Goal: Transaction & Acquisition: Download file/media

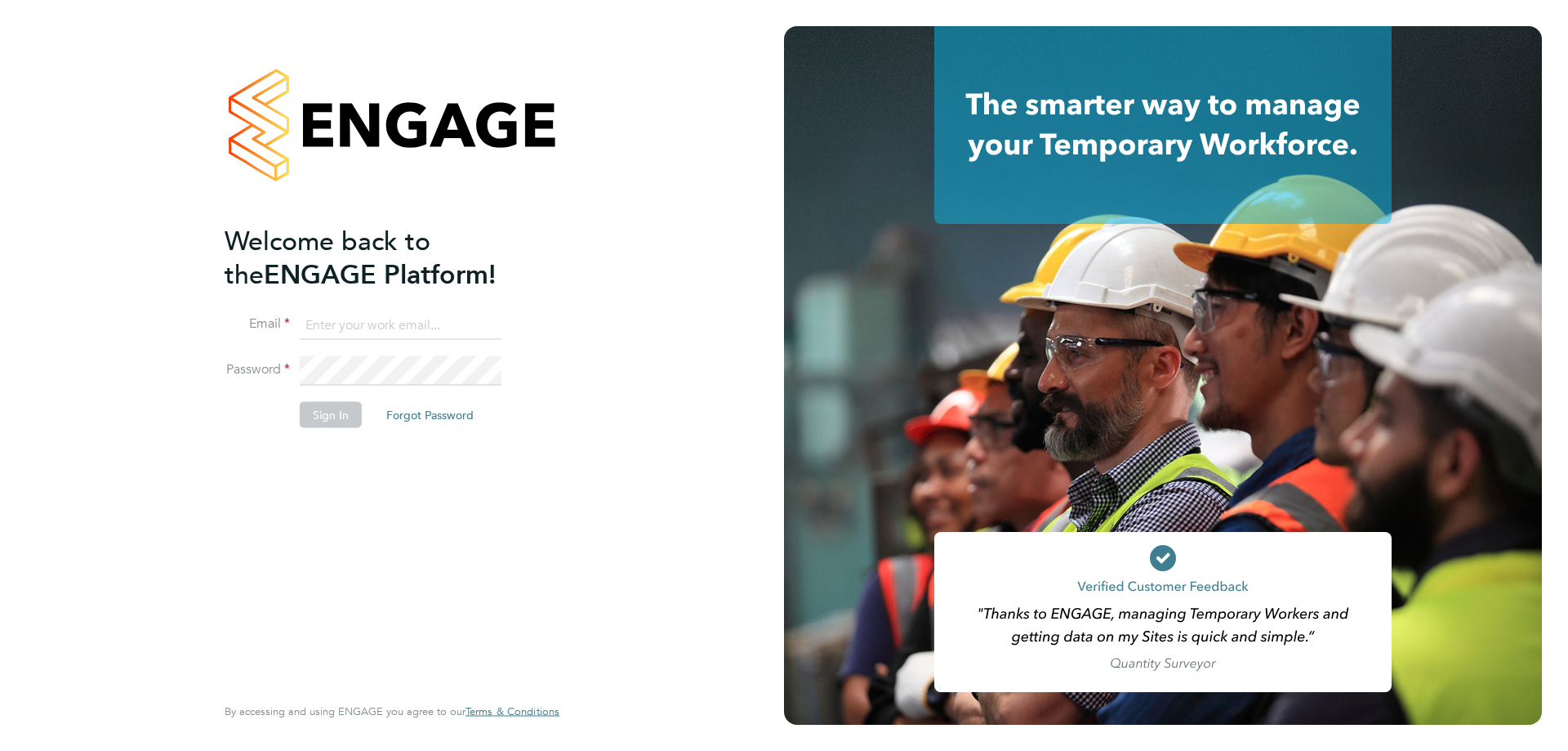
type input "t.dartnell@oandb.co.uk"
click at [318, 418] on button "Sign In" at bounding box center [330, 415] width 62 height 26
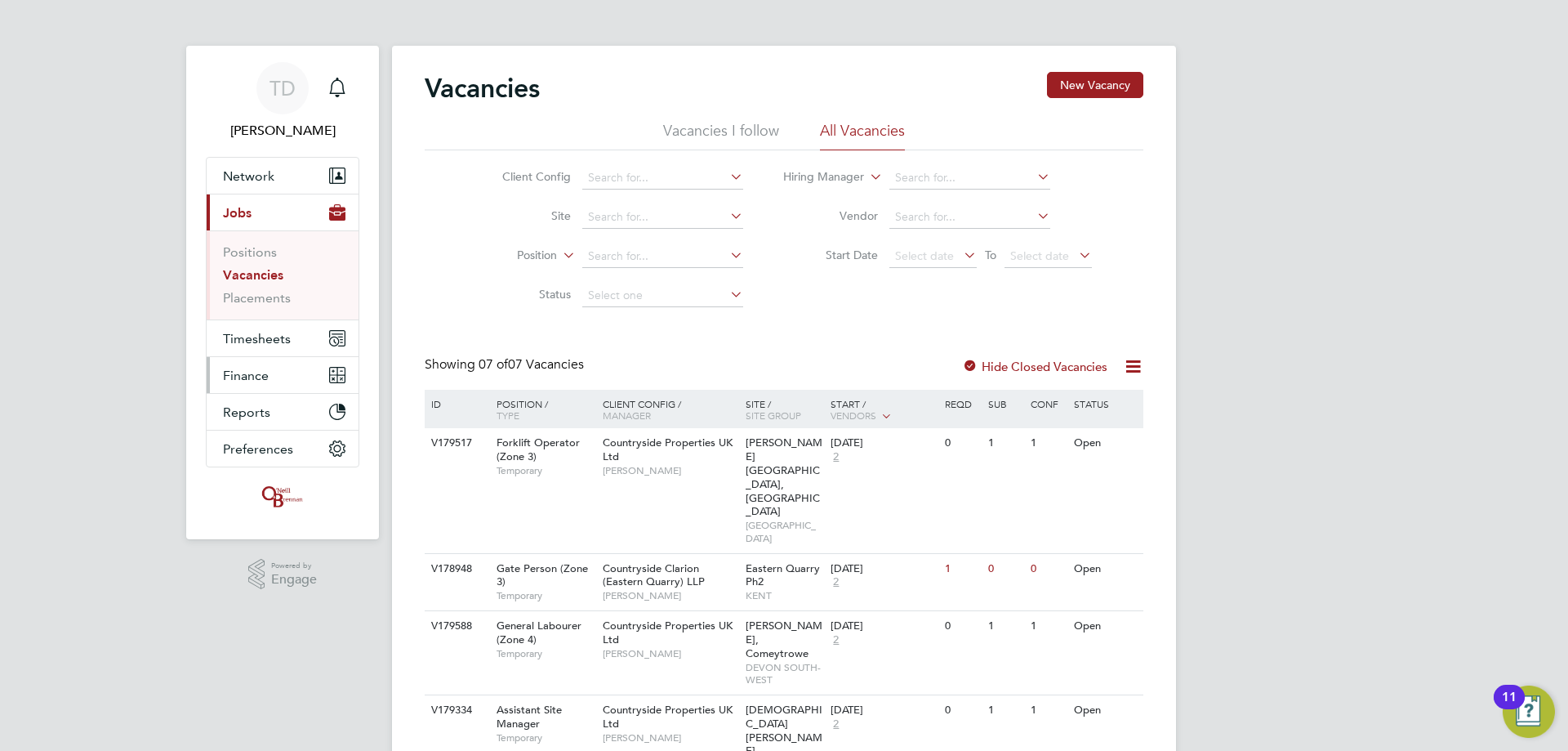
click at [241, 372] on span "Finance" at bounding box center [245, 375] width 46 height 16
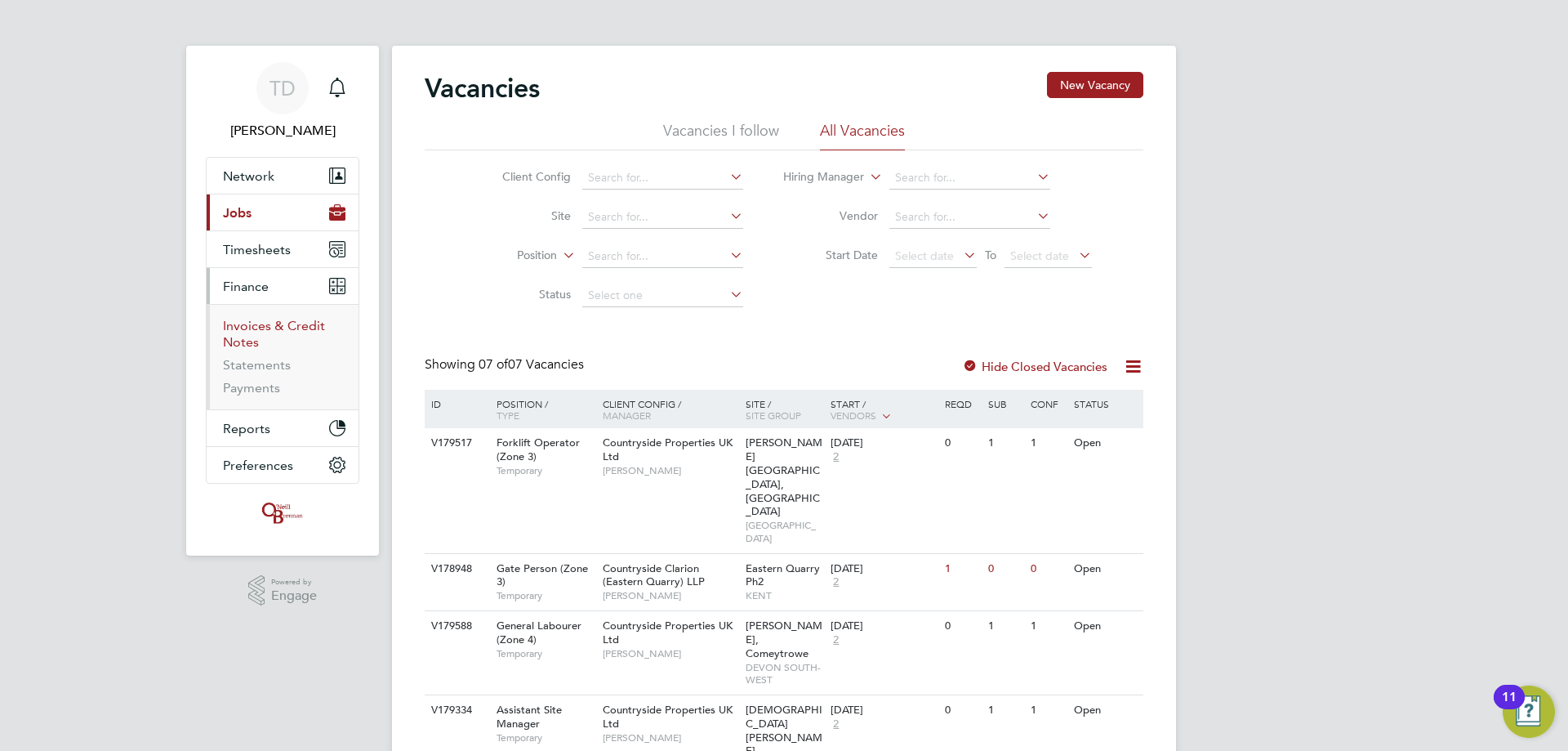
click at [258, 329] on link "Invoices & Credit Notes" at bounding box center [273, 334] width 102 height 32
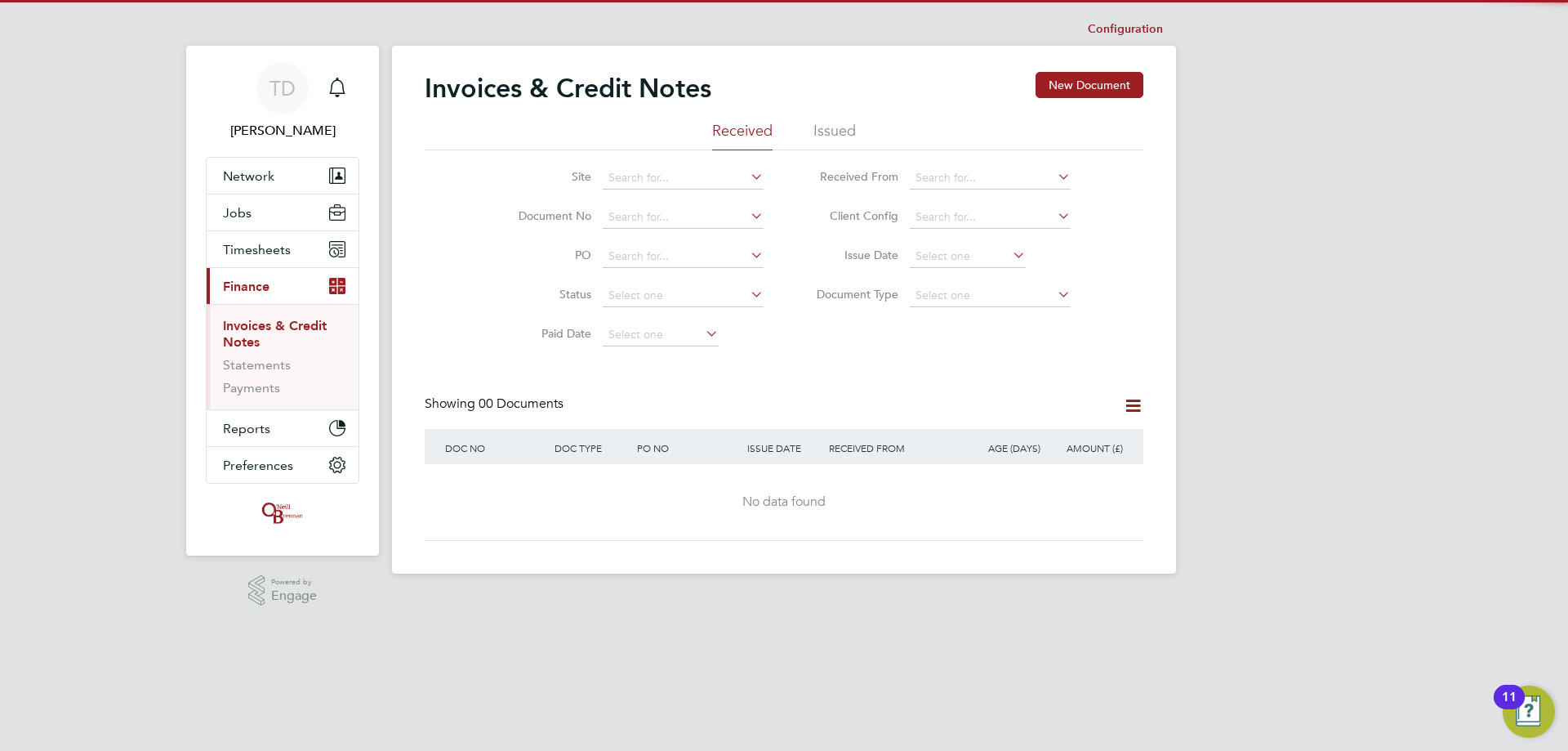
click at [830, 127] on li "Issued" at bounding box center [834, 136] width 42 height 30
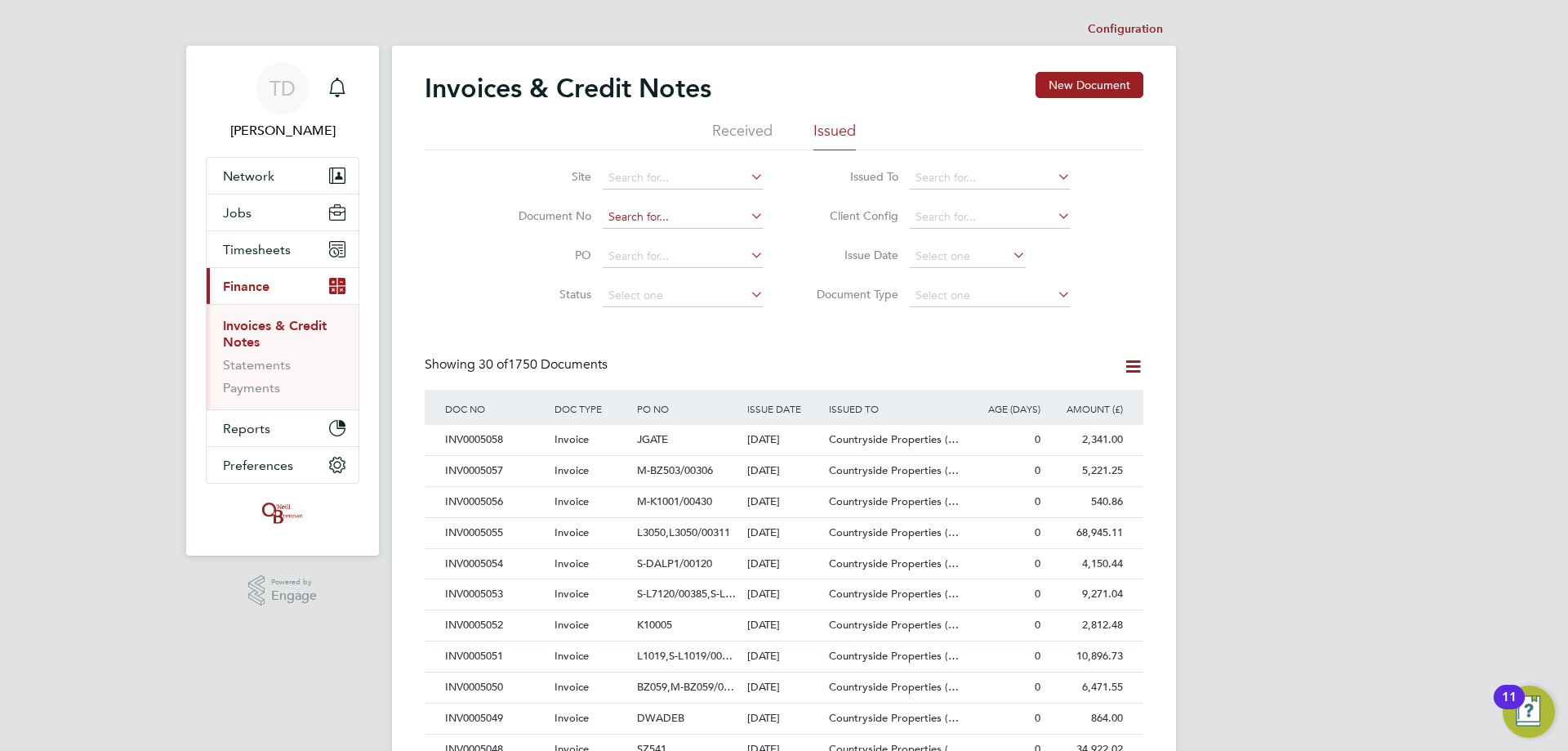
click at [642, 214] on input at bounding box center [683, 217] width 161 height 23
type input "4971"
click at [611, 237] on li "PO" at bounding box center [630, 256] width 307 height 39
click at [623, 218] on input at bounding box center [683, 217] width 161 height 23
click at [629, 231] on li "INV000 4971" at bounding box center [683, 239] width 163 height 22
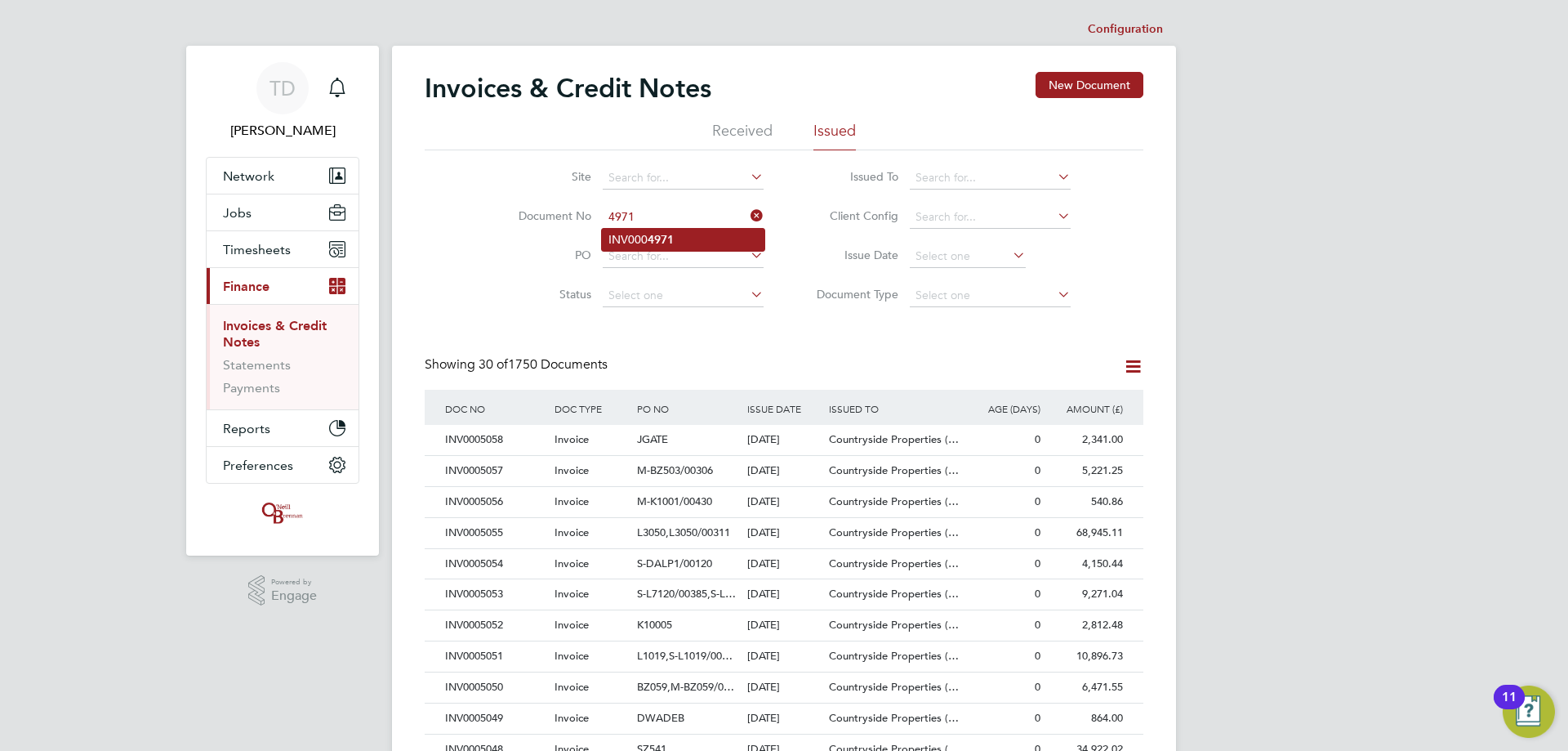
type input "INV0004971"
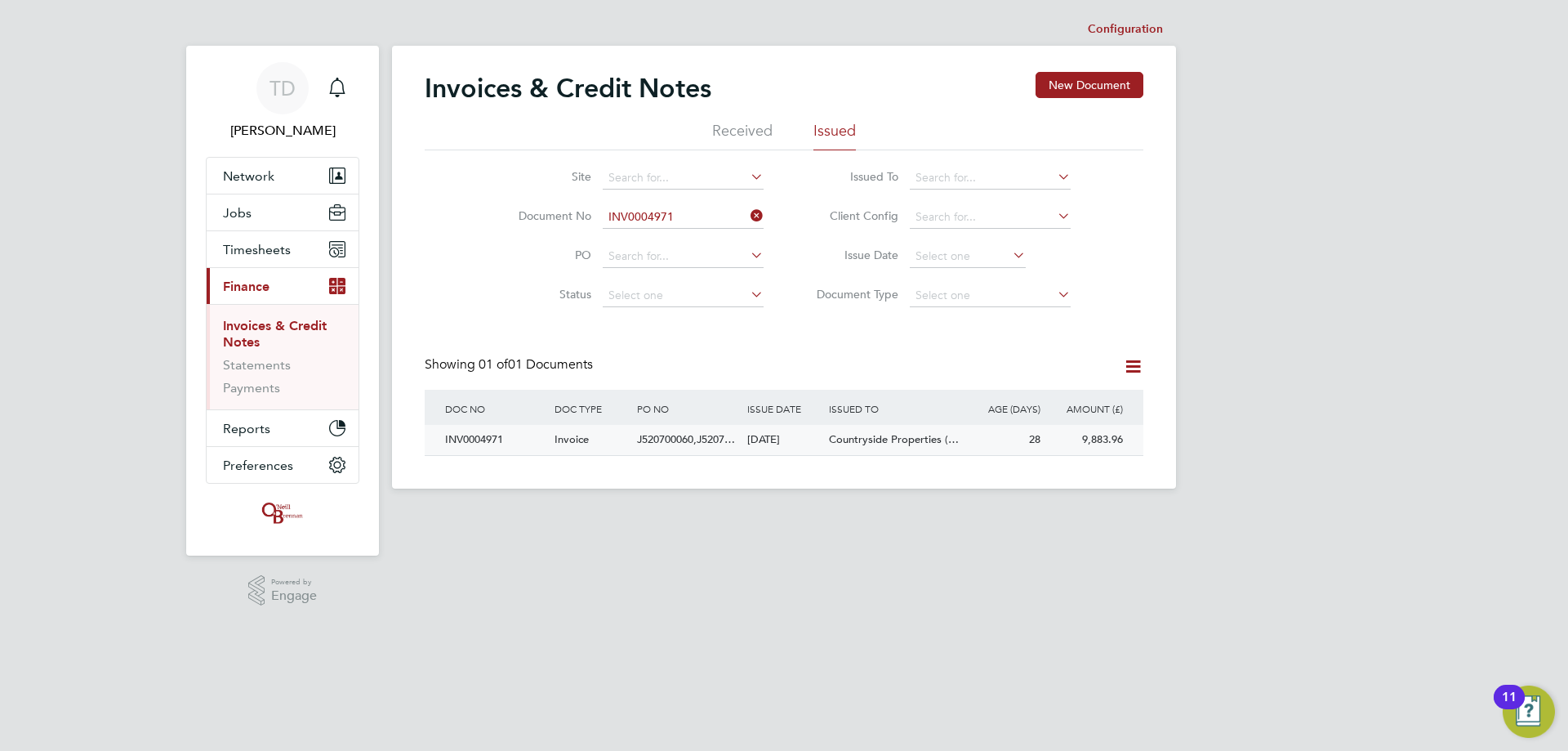
click at [488, 441] on div "INV0004971" at bounding box center [495, 440] width 109 height 30
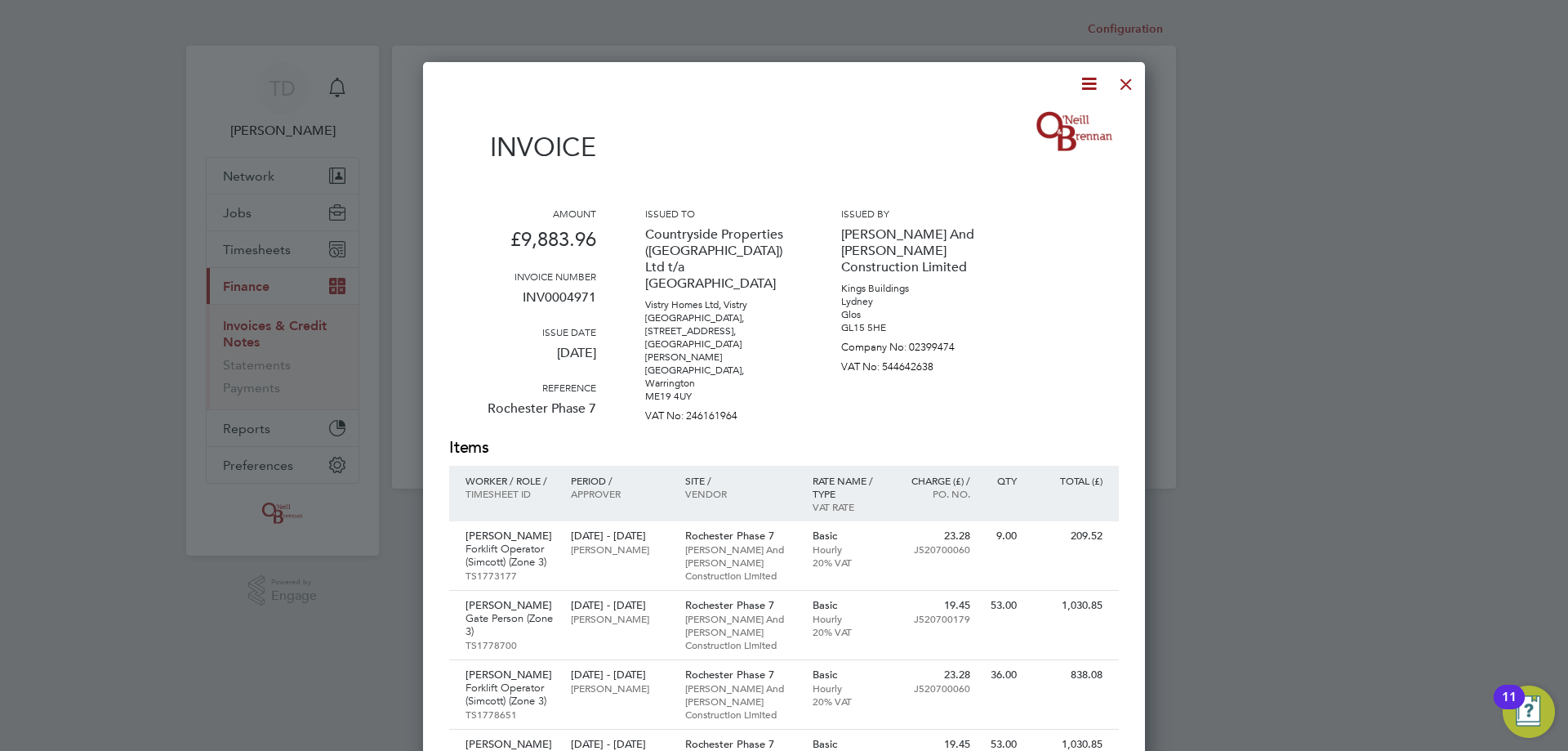
click at [1090, 79] on icon at bounding box center [1088, 83] width 20 height 20
click at [1036, 124] on li "Download Invoice" at bounding box center [1039, 123] width 113 height 23
click at [1135, 84] on div at bounding box center [1127, 81] width 30 height 30
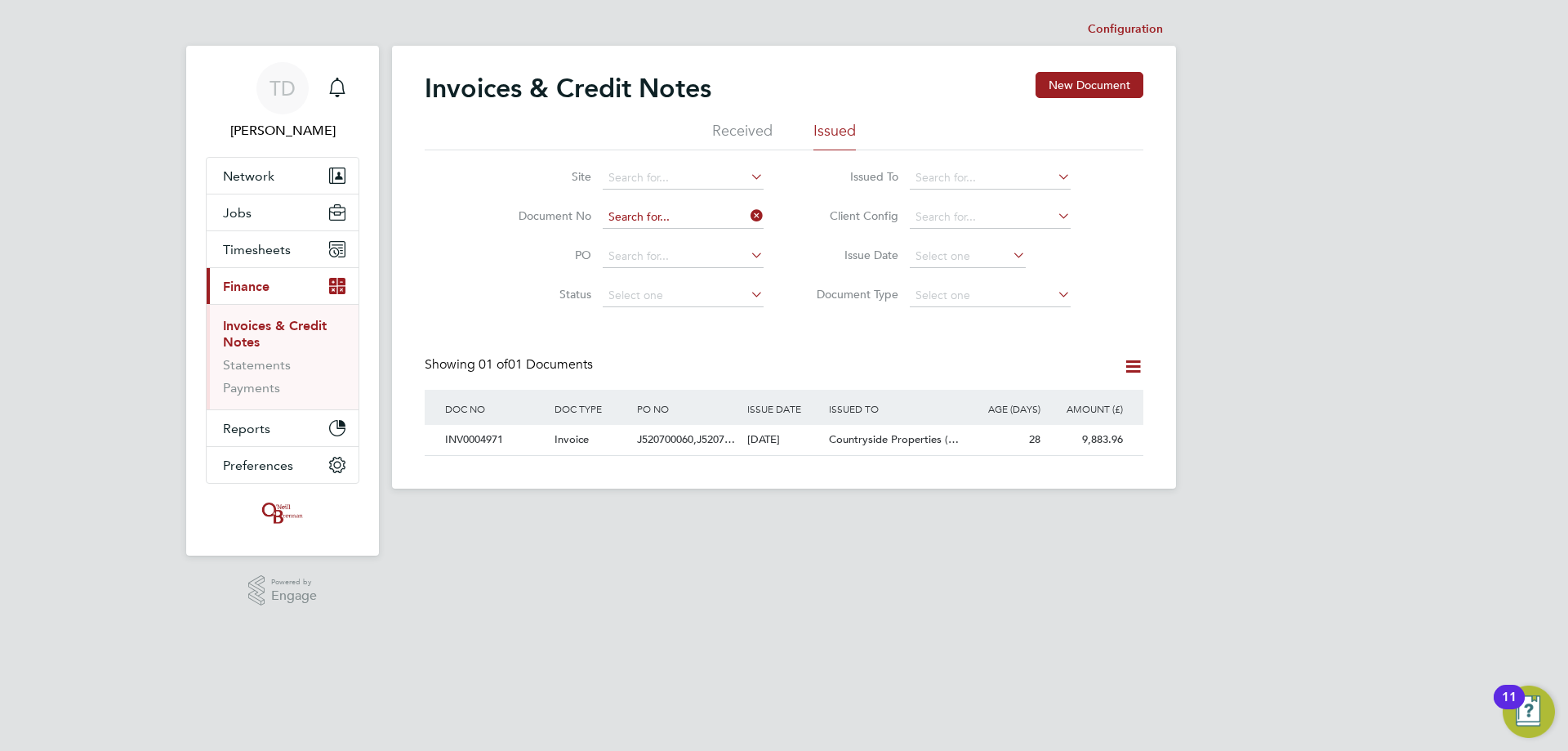
click at [664, 213] on input at bounding box center [683, 217] width 161 height 23
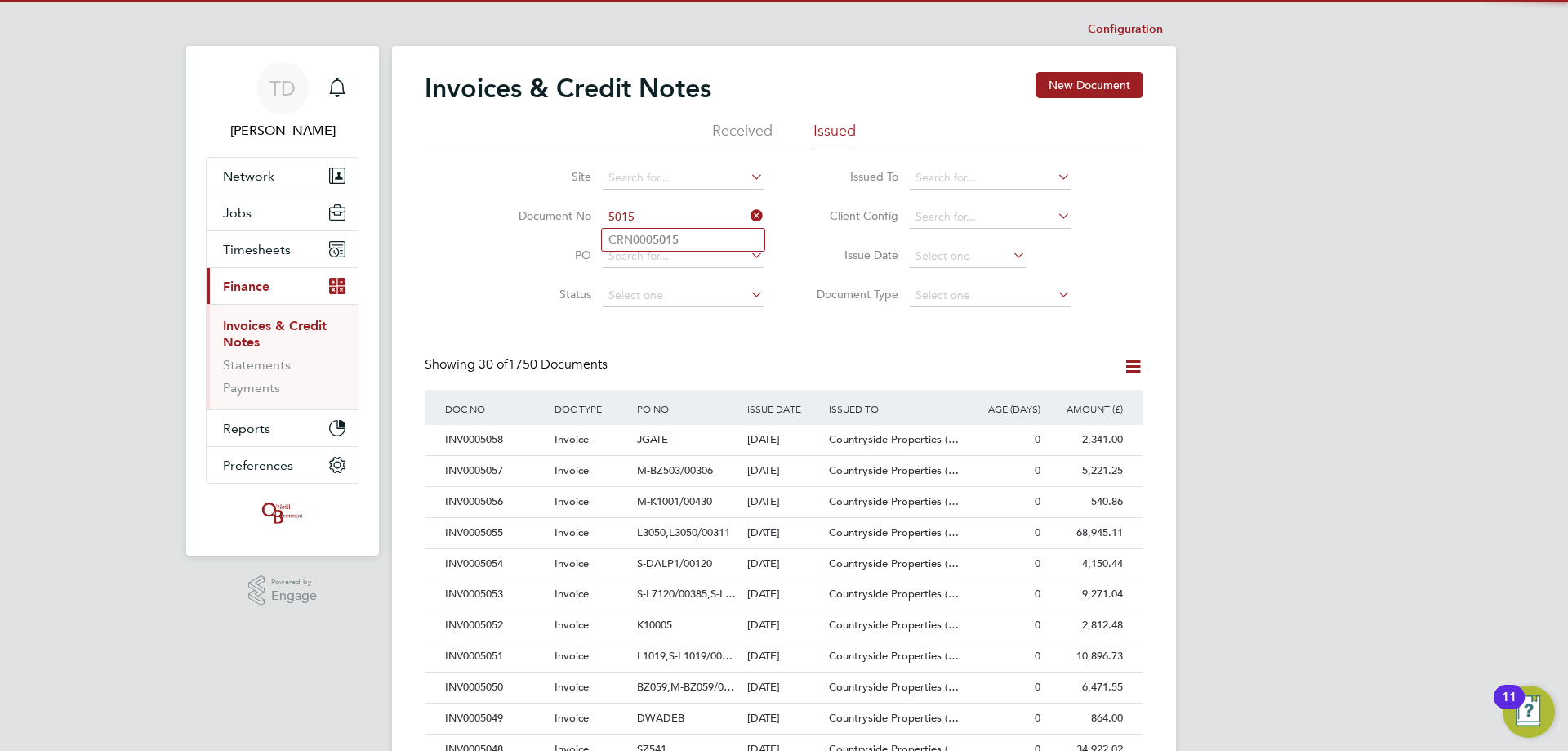
type input "5015"
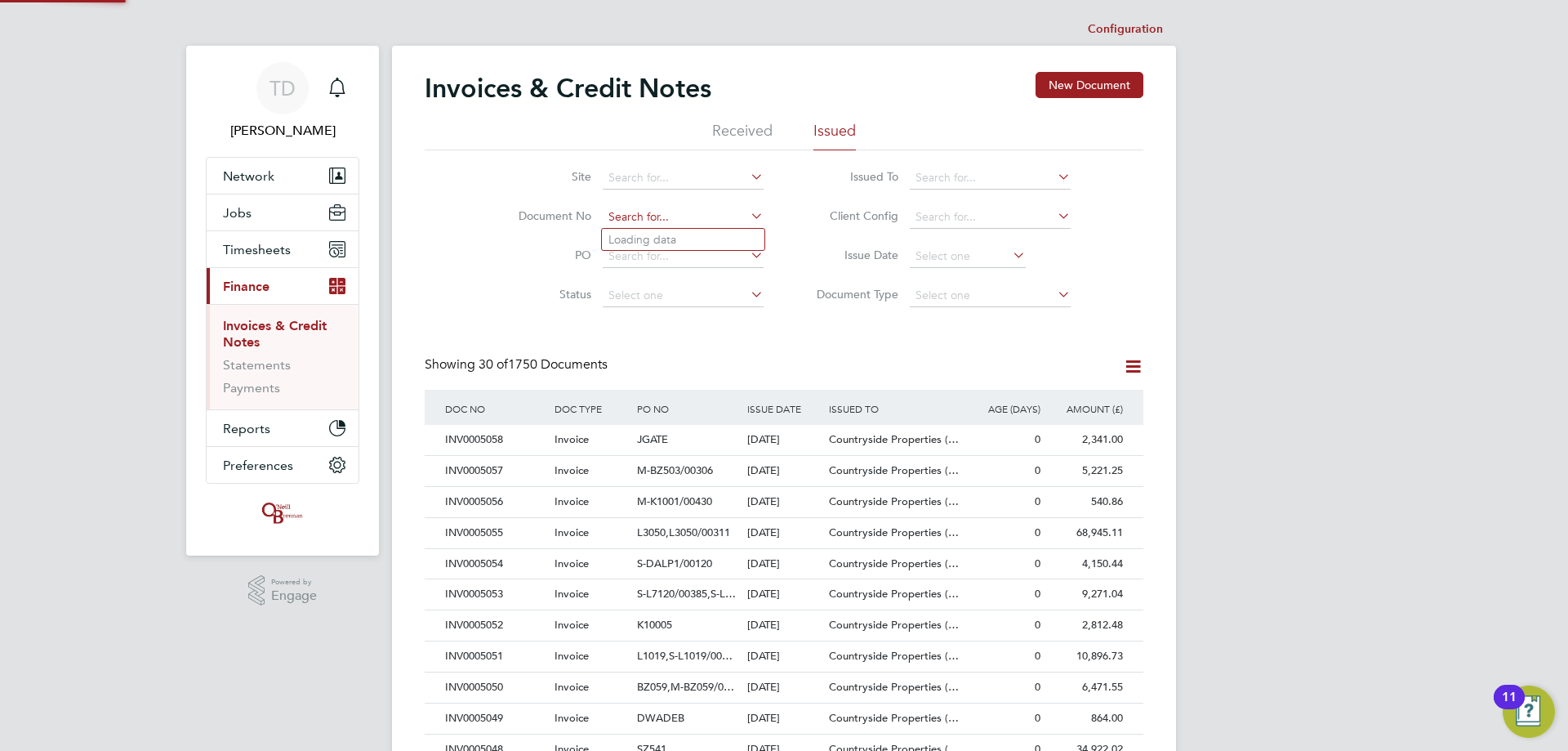
click at [625, 223] on input at bounding box center [683, 217] width 161 height 23
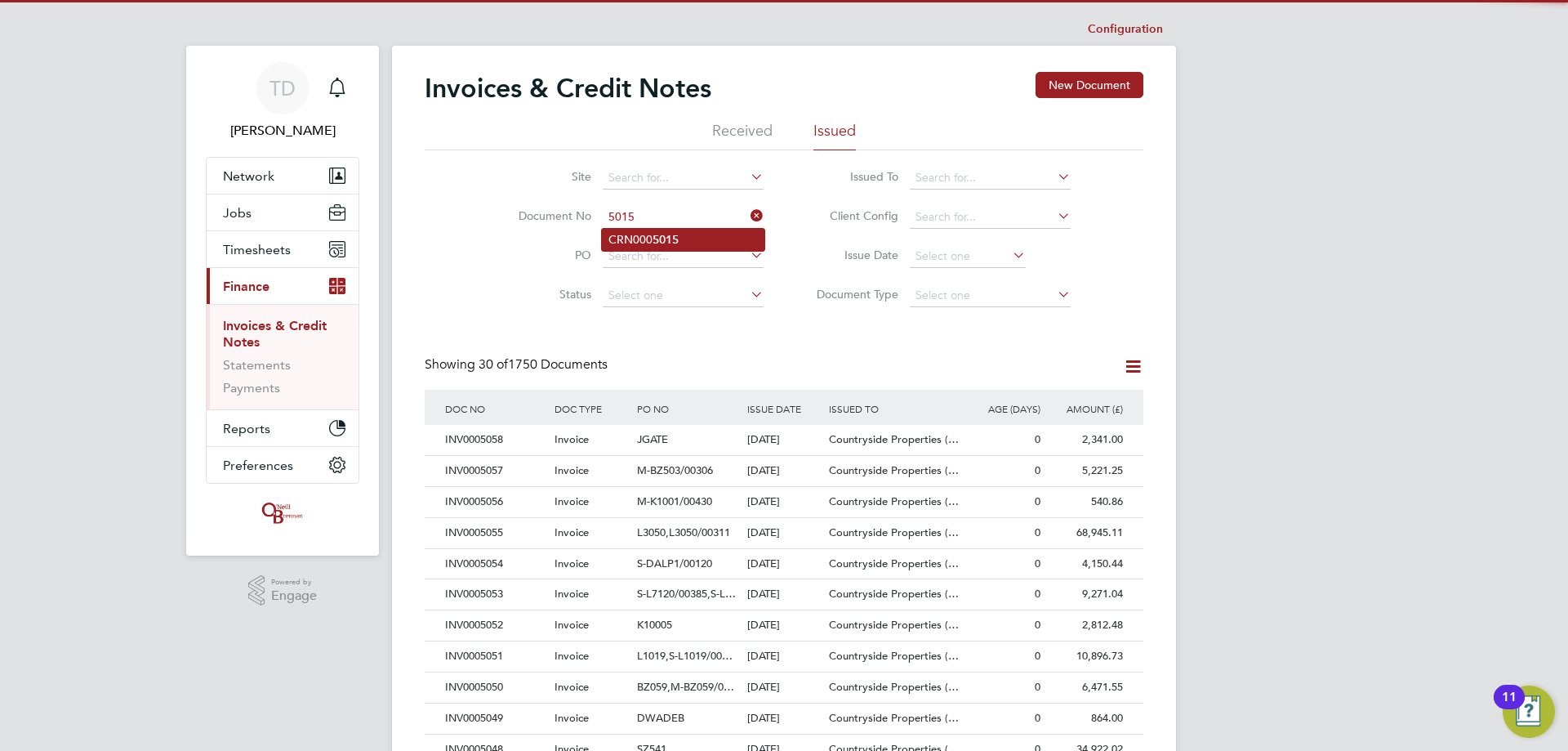
click at [623, 234] on li "CRN000 5015" at bounding box center [683, 239] width 163 height 22
type input "CRN0005015"
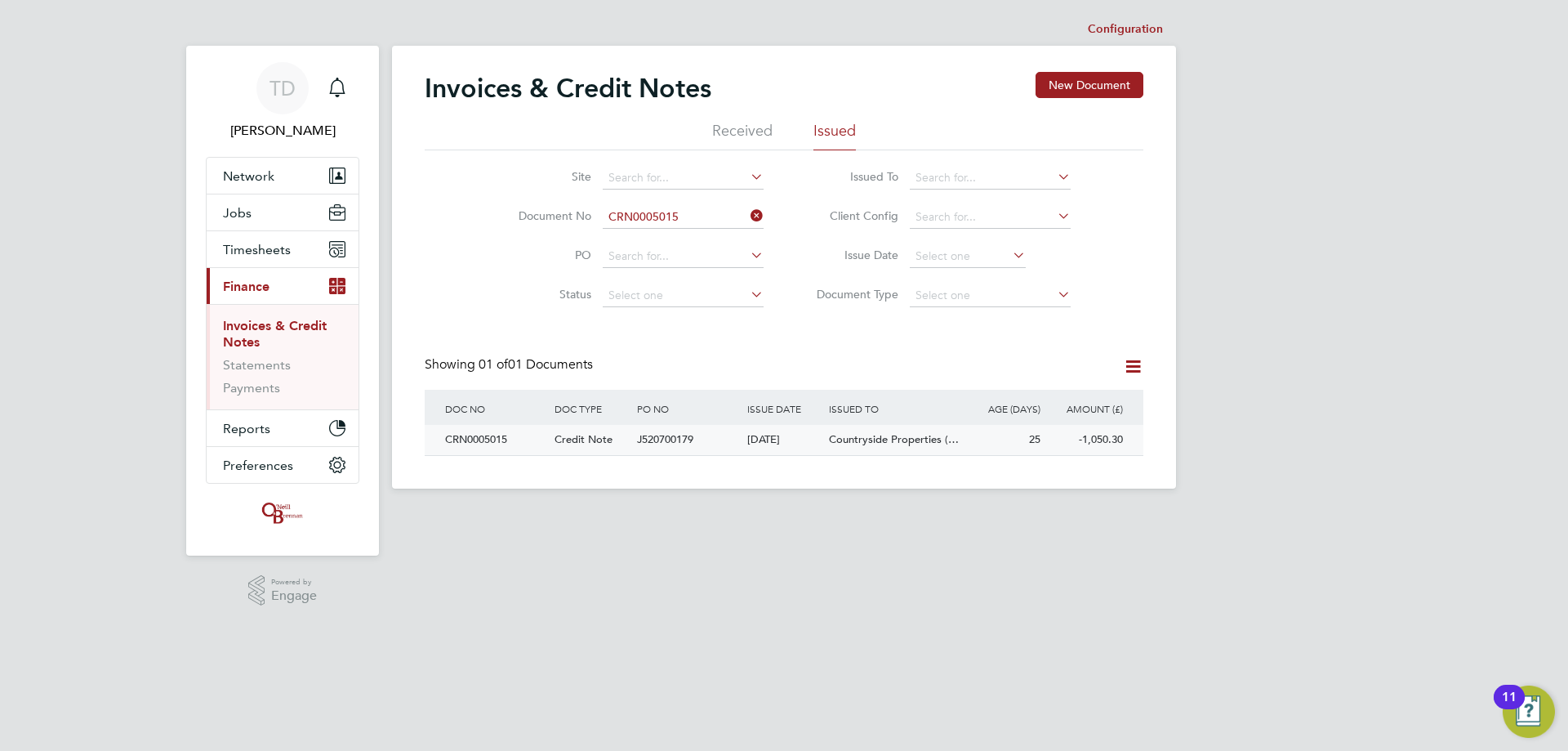
click at [476, 436] on div "CRN0005015" at bounding box center [495, 440] width 109 height 30
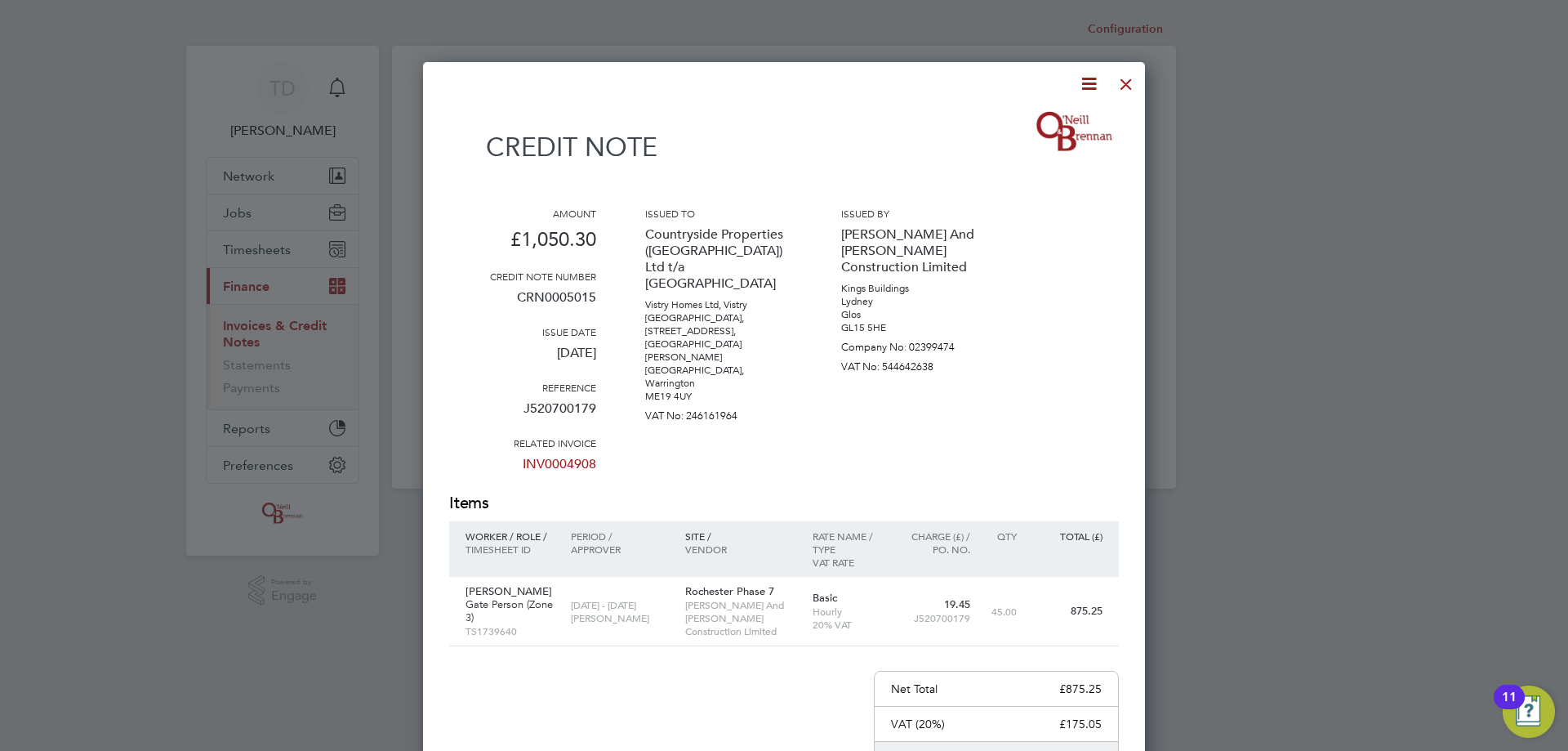
click at [1082, 88] on icon at bounding box center [1088, 83] width 20 height 20
click at [997, 121] on li "Download Credit Note" at bounding box center [1027, 123] width 138 height 23
click at [1124, 79] on div at bounding box center [1127, 81] width 30 height 30
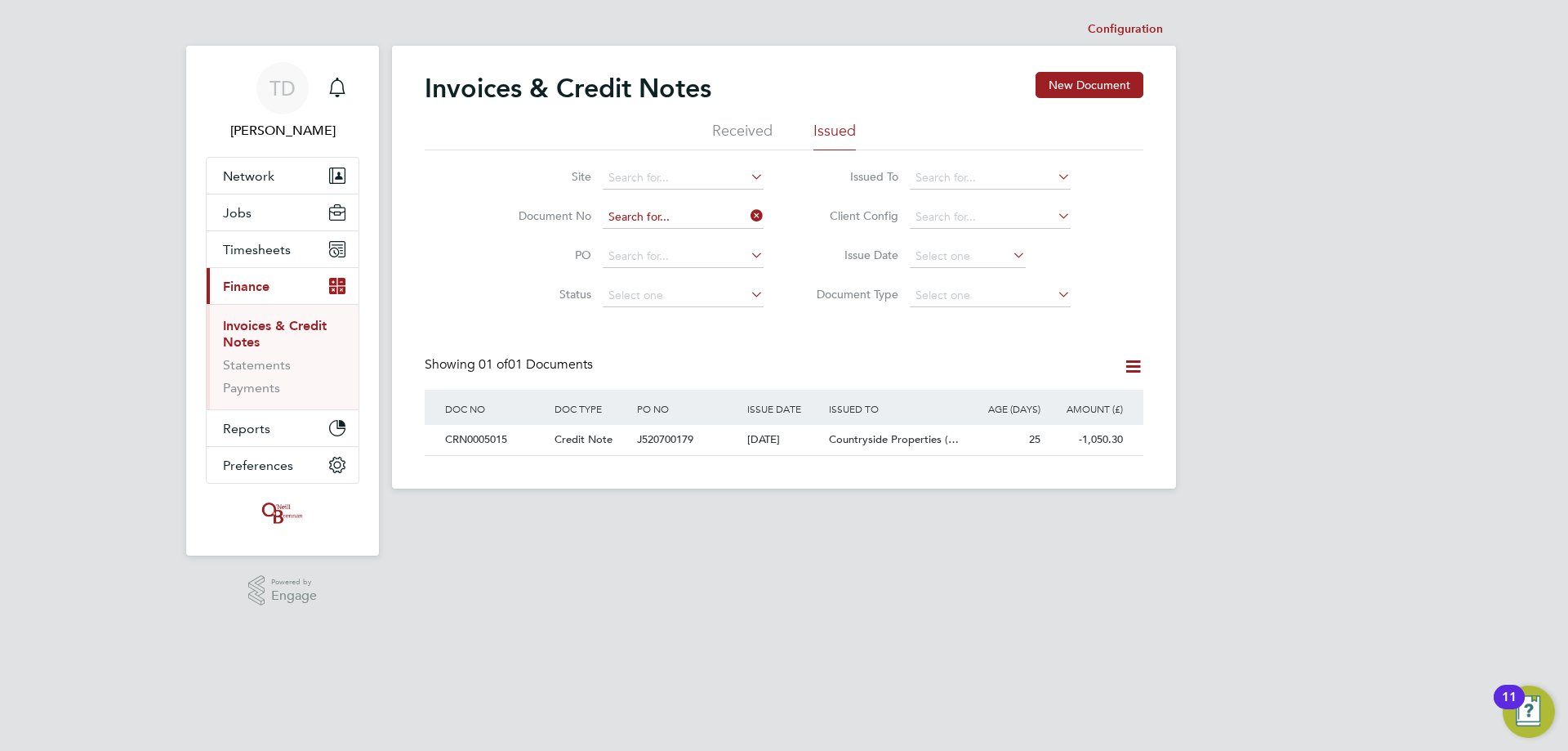
click at [627, 220] on input at bounding box center [683, 217] width 161 height 23
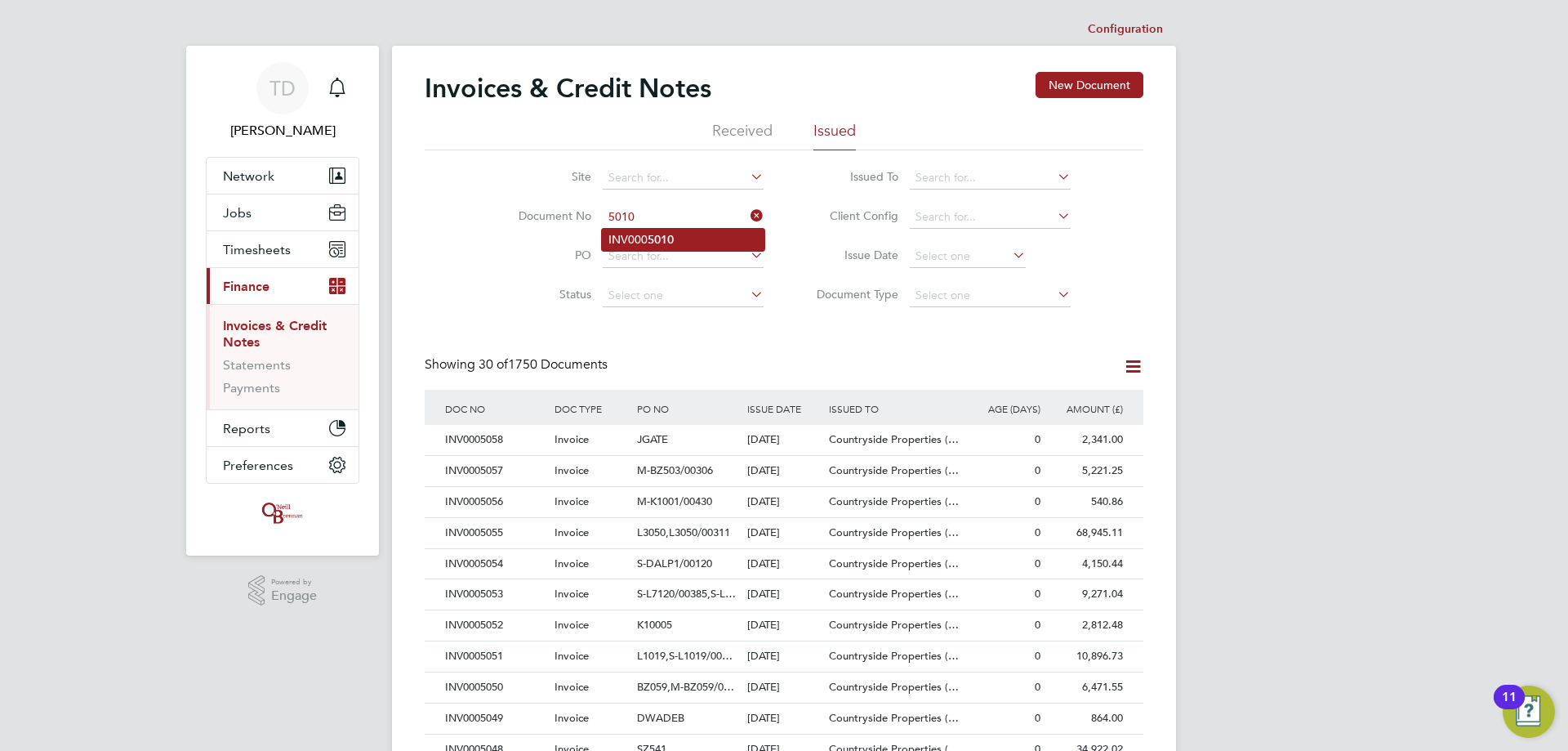
click at [682, 244] on li "INV000 5010" at bounding box center [683, 239] width 163 height 22
type input "INV0005010"
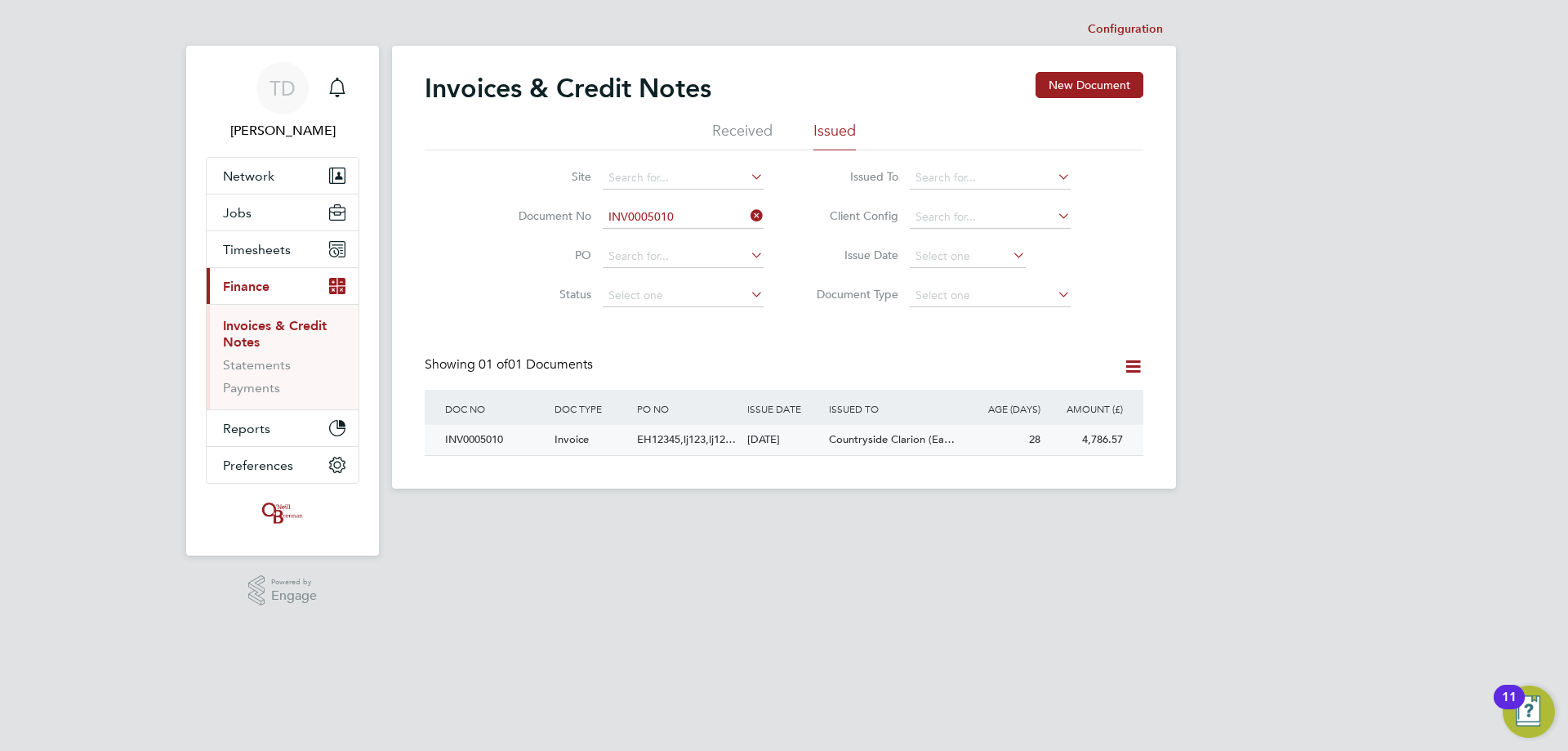
click at [488, 440] on div "INV0005010" at bounding box center [495, 440] width 109 height 30
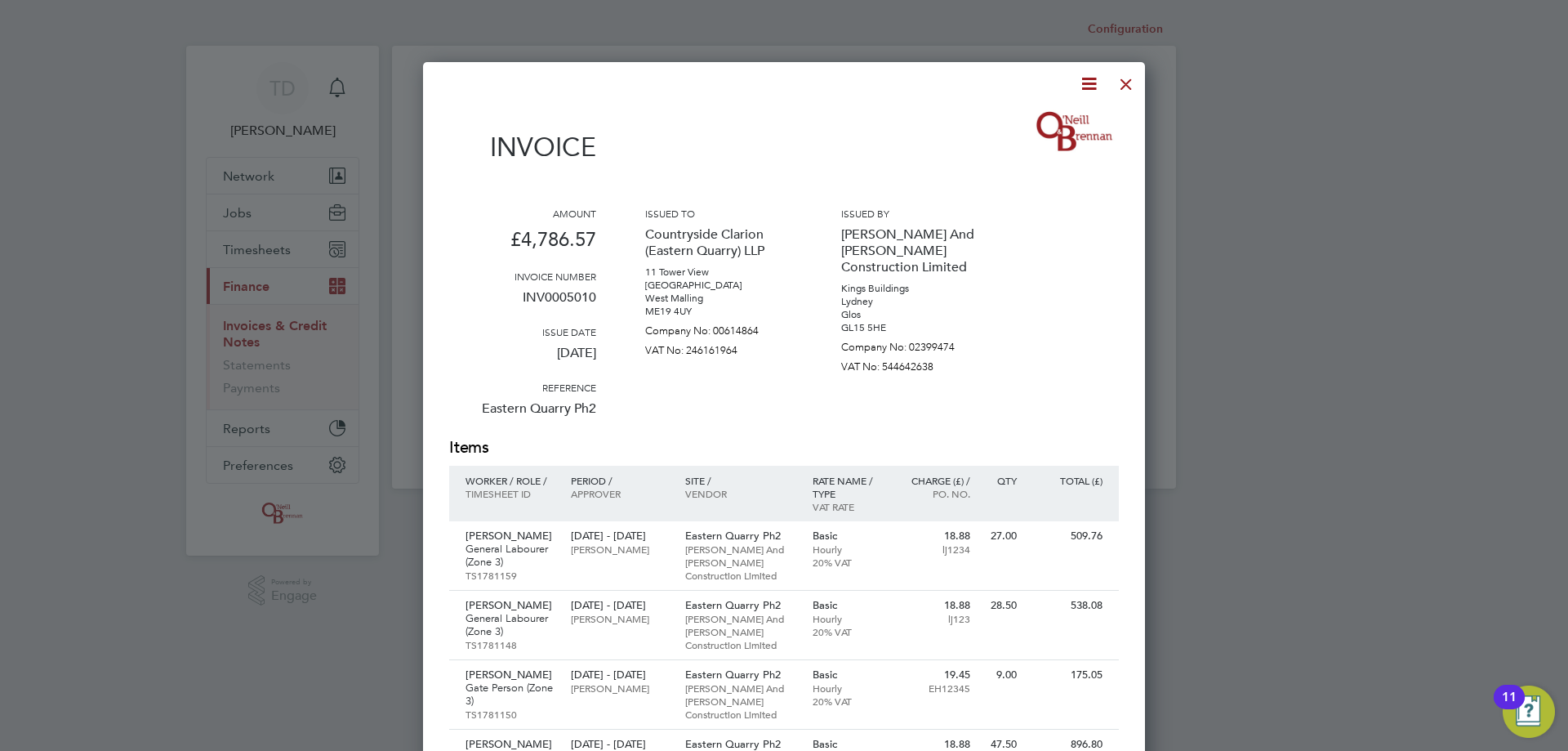
click at [1092, 82] on icon at bounding box center [1088, 83] width 20 height 20
click at [1021, 113] on li "Download Invoice" at bounding box center [1039, 123] width 113 height 23
click at [1119, 79] on div at bounding box center [1127, 81] width 30 height 30
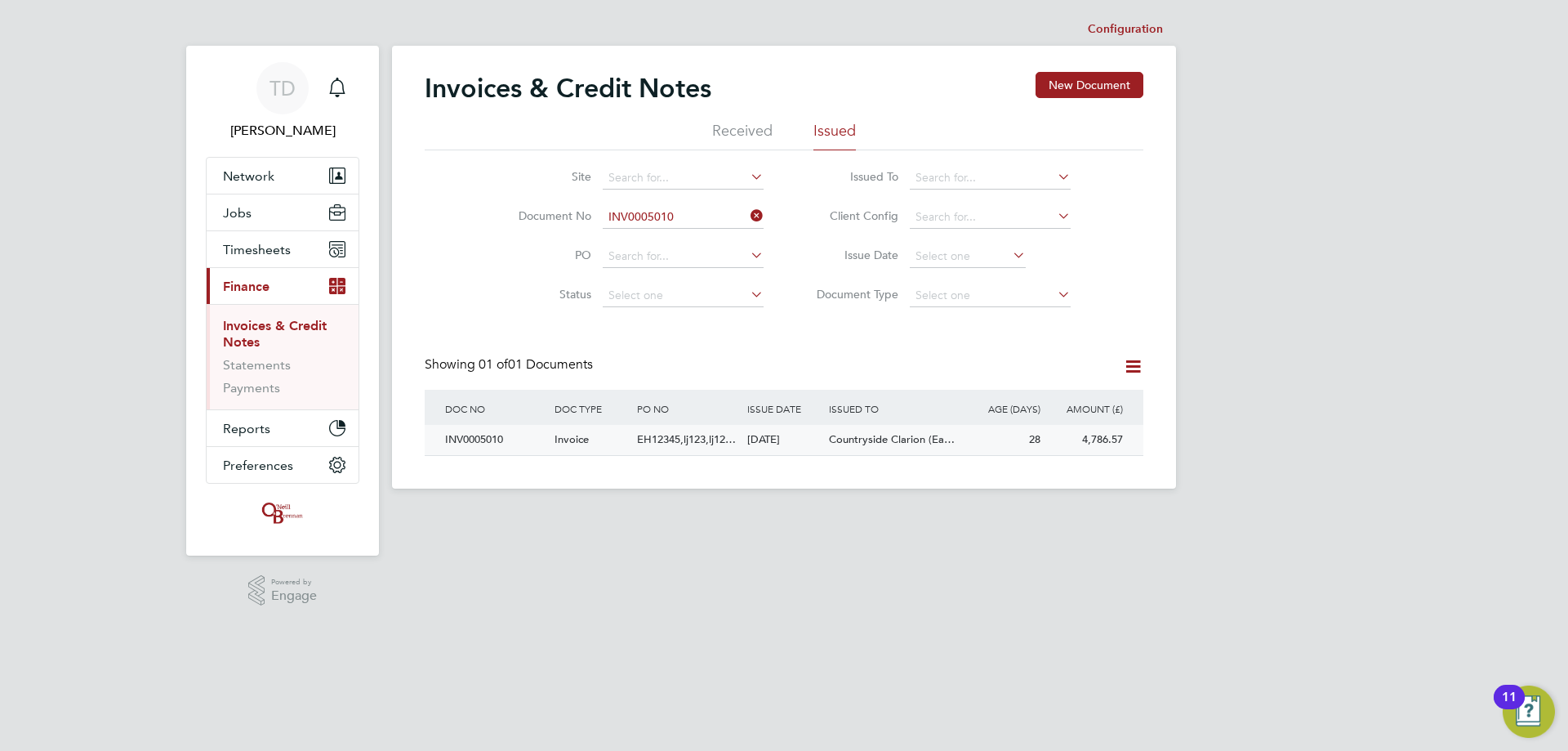
click at [479, 434] on div "INV0005010" at bounding box center [495, 440] width 109 height 30
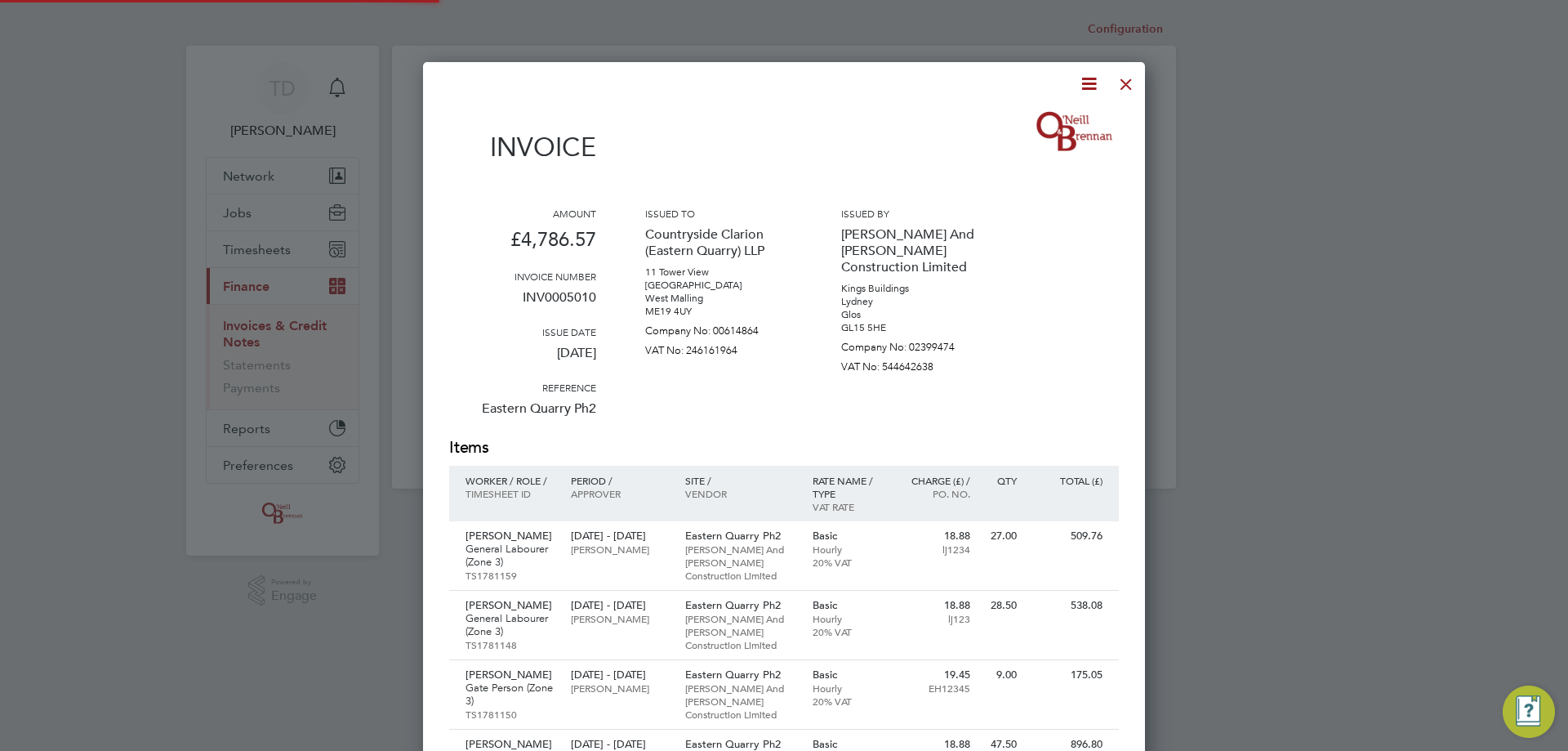
scroll to position [1407, 723]
click at [1122, 87] on div at bounding box center [1127, 81] width 30 height 30
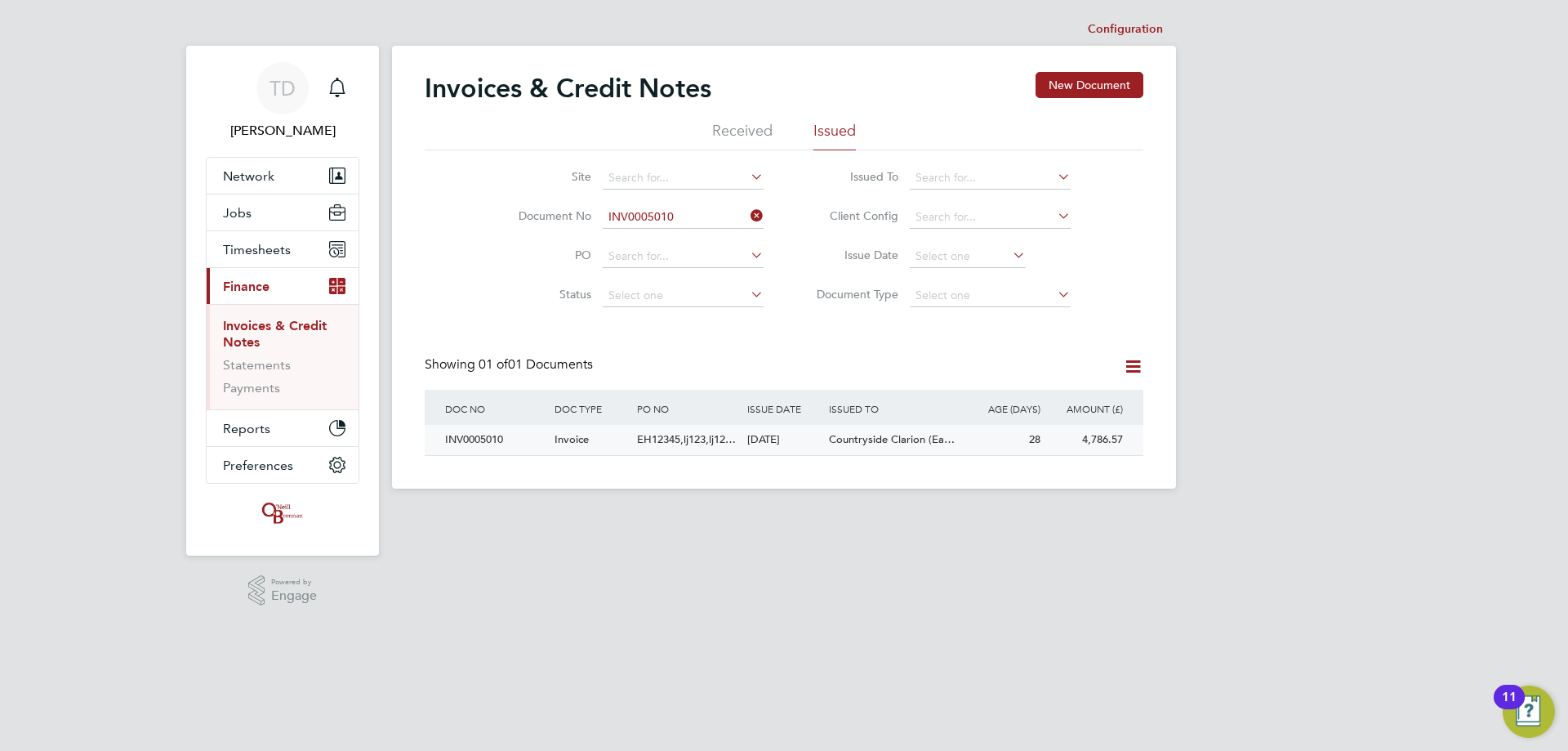
click at [747, 436] on div "[DATE]" at bounding box center [784, 440] width 82 height 30
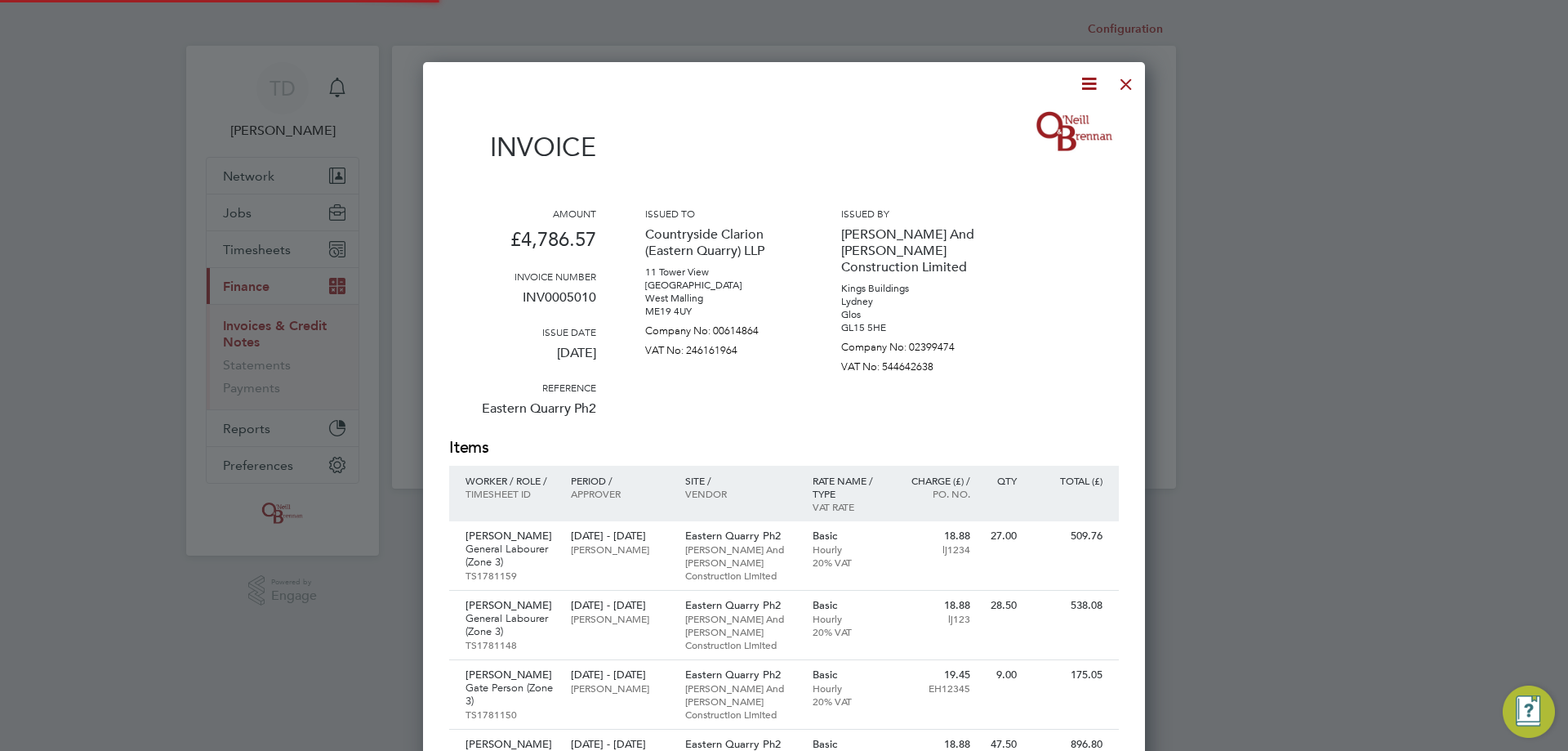
scroll to position [1407, 723]
click at [1086, 87] on icon at bounding box center [1088, 83] width 20 height 20
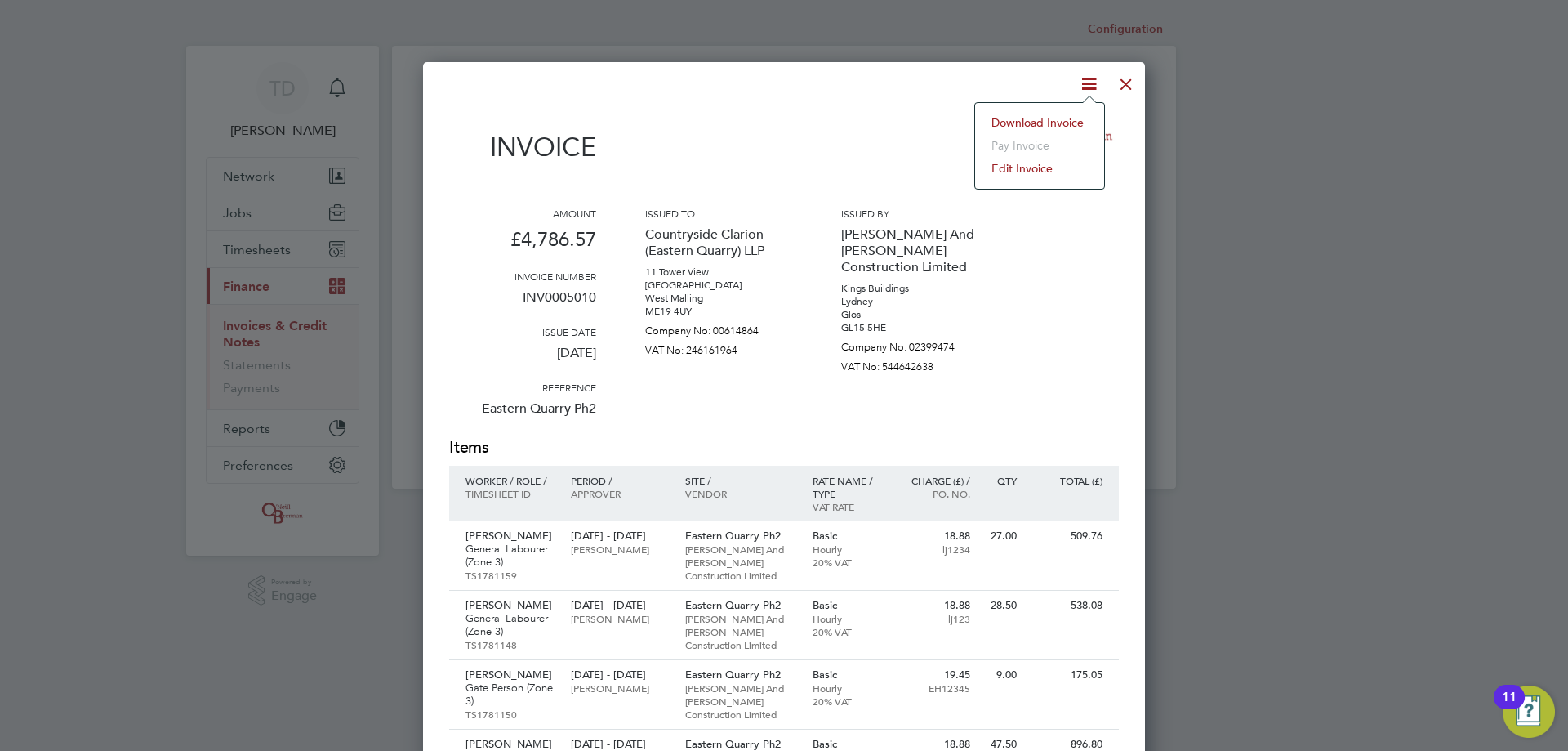
click at [1232, 118] on div at bounding box center [784, 375] width 1568 height 751
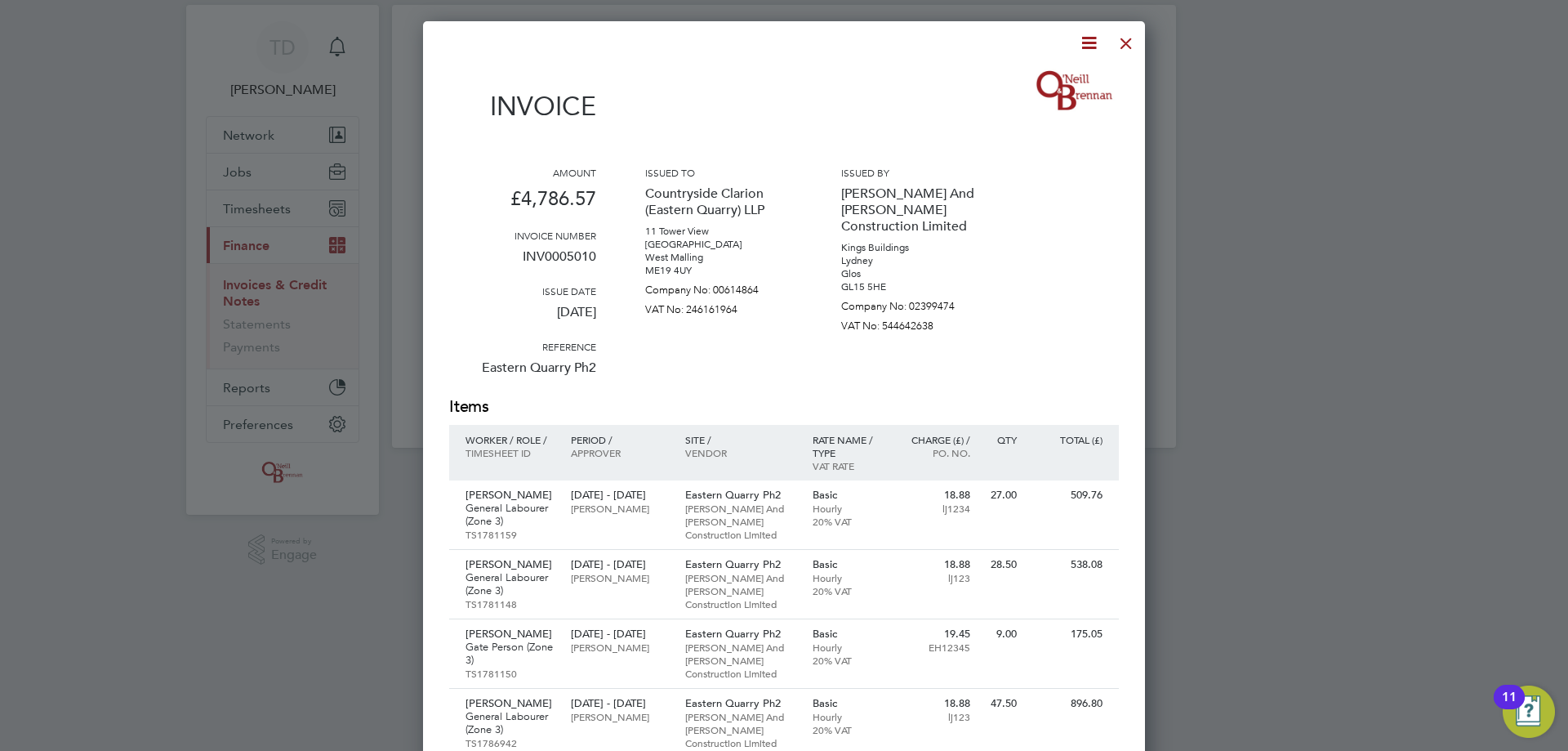
scroll to position [0, 0]
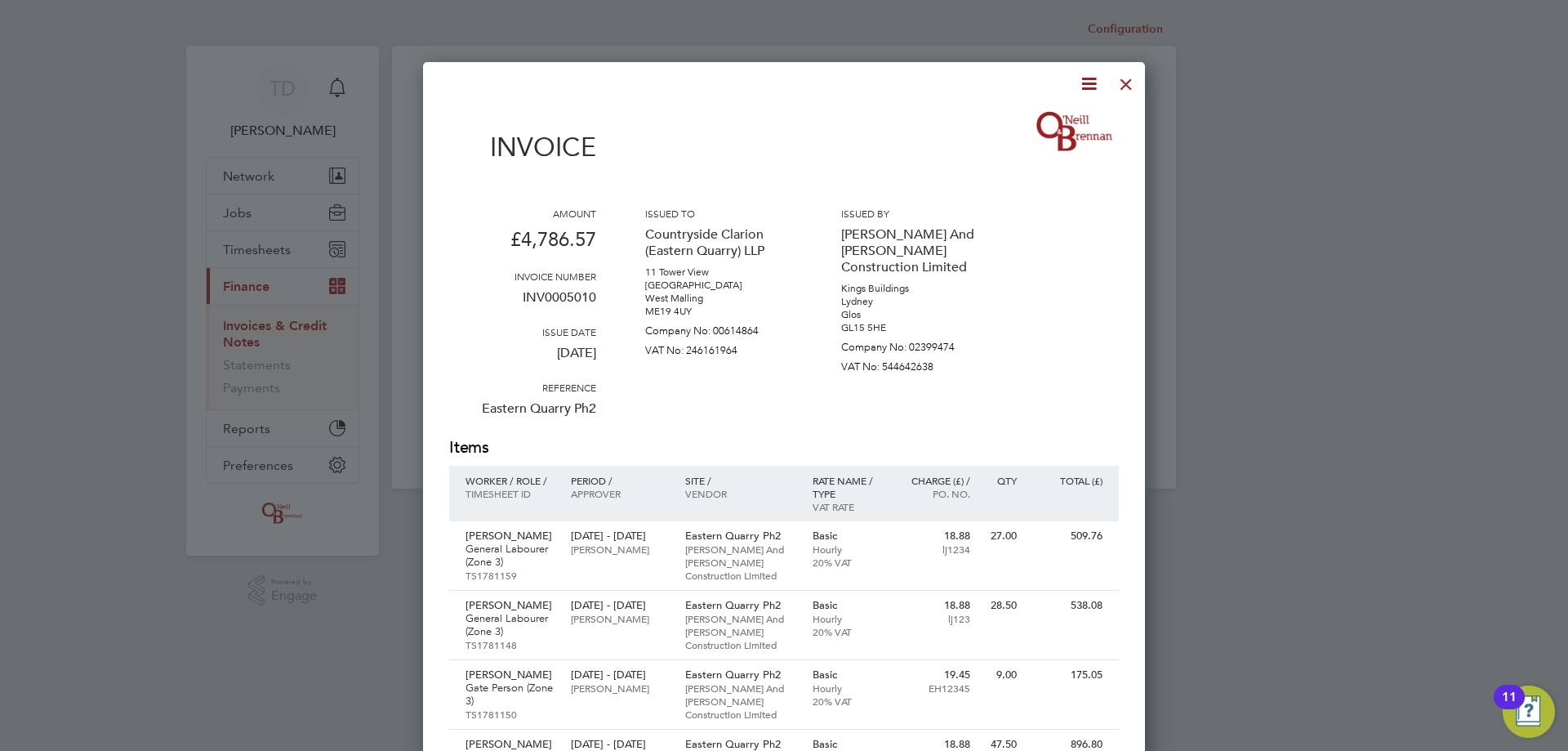
click at [1127, 80] on div at bounding box center [1127, 81] width 30 height 30
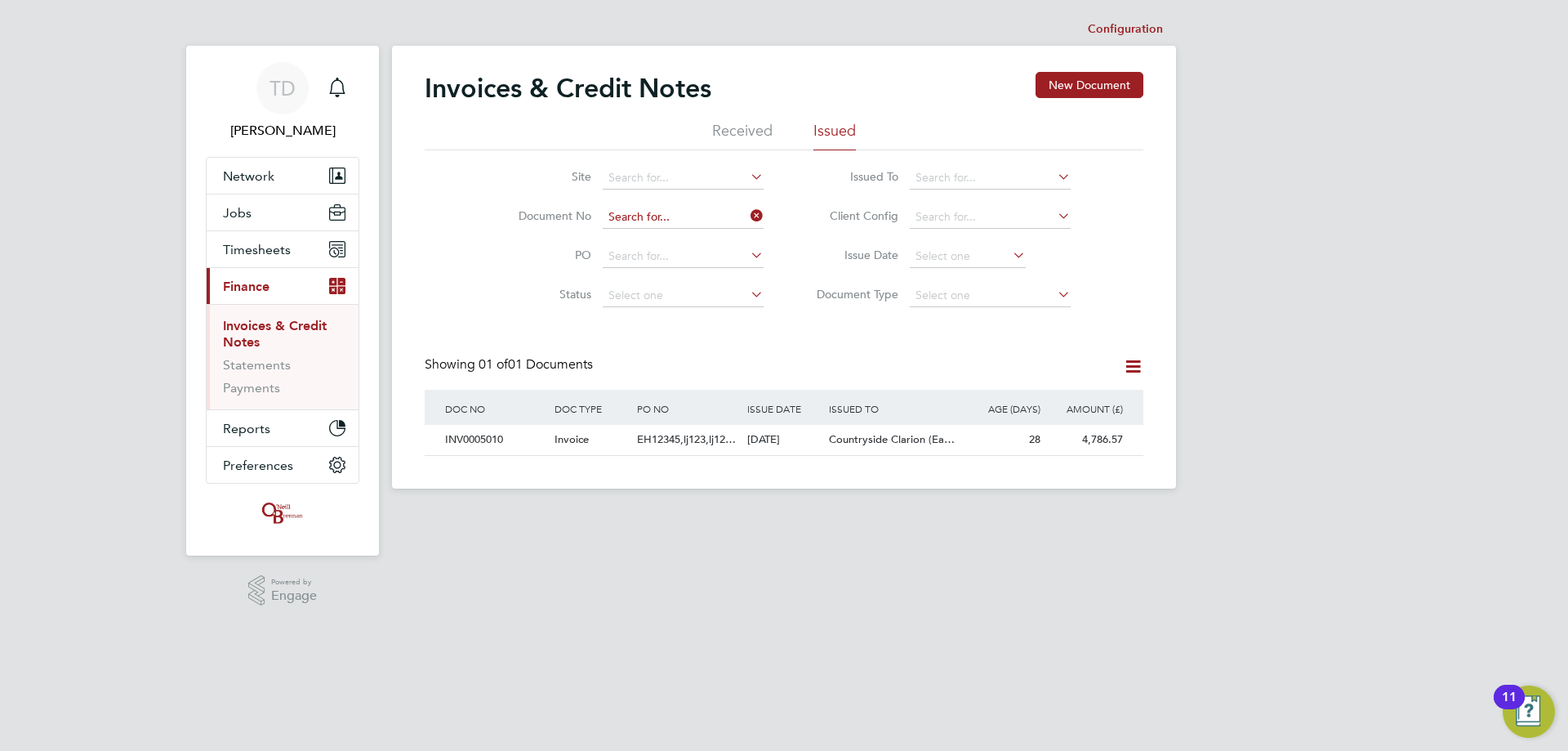
click at [655, 218] on input at bounding box center [683, 217] width 161 height 23
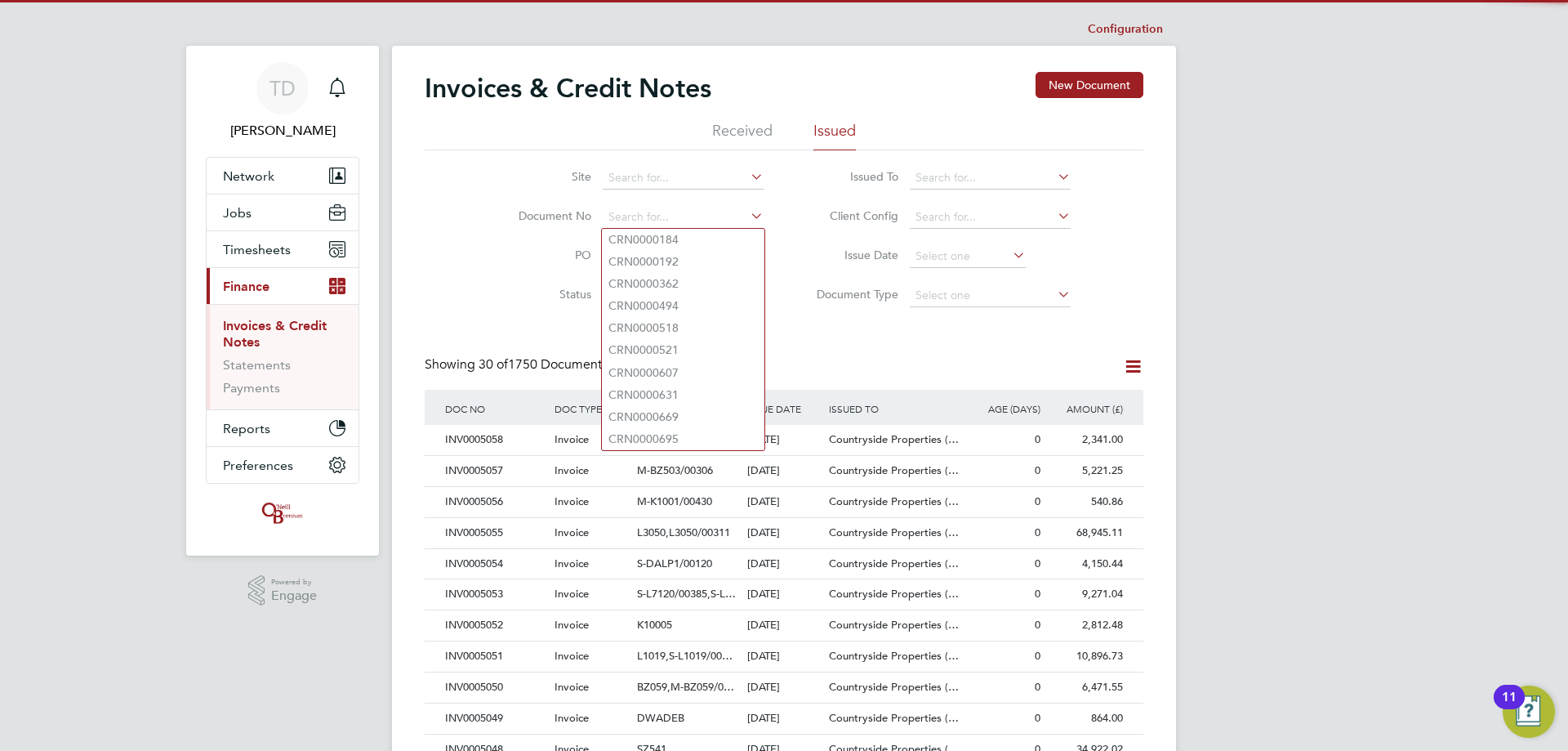
scroll to position [31, 111]
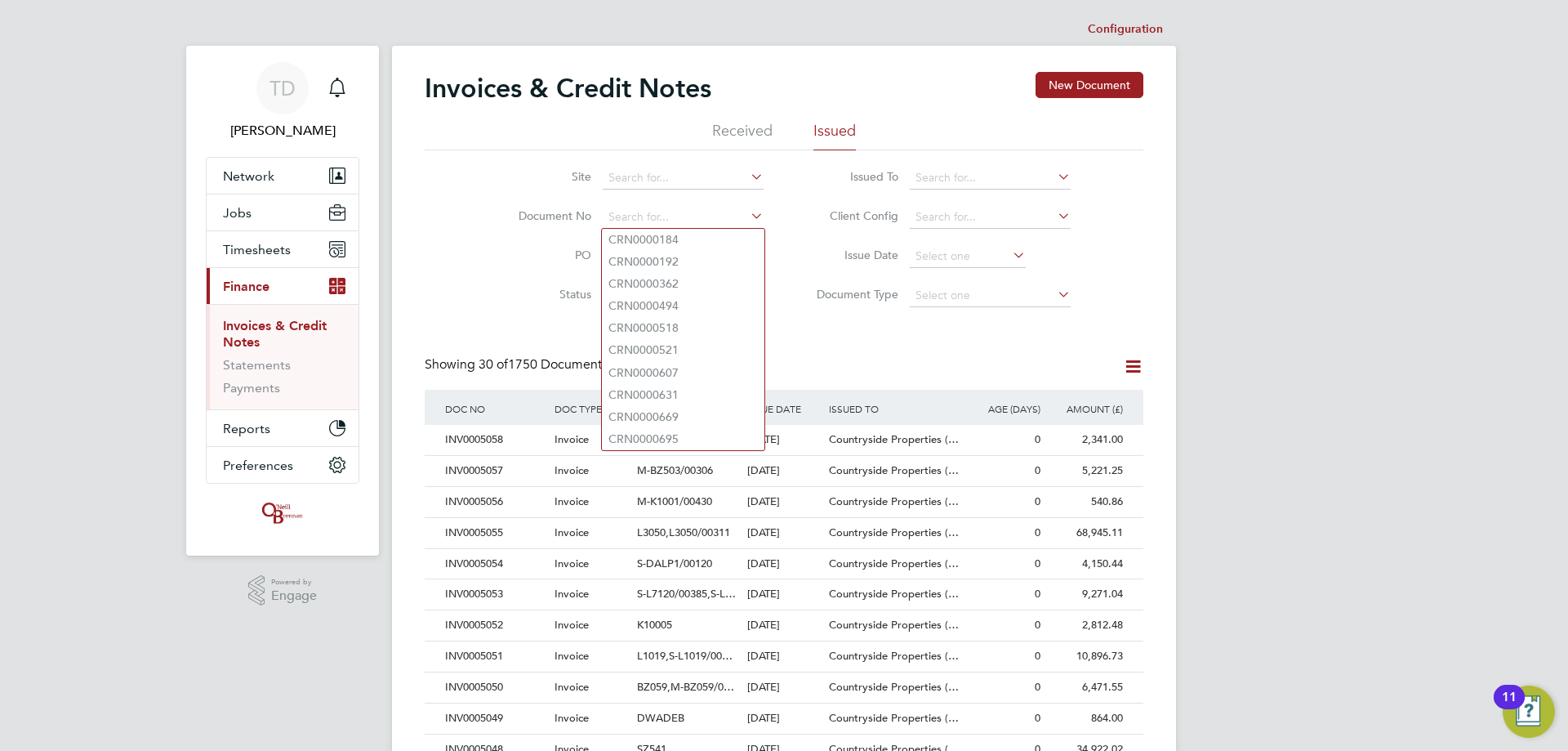
type input "0"
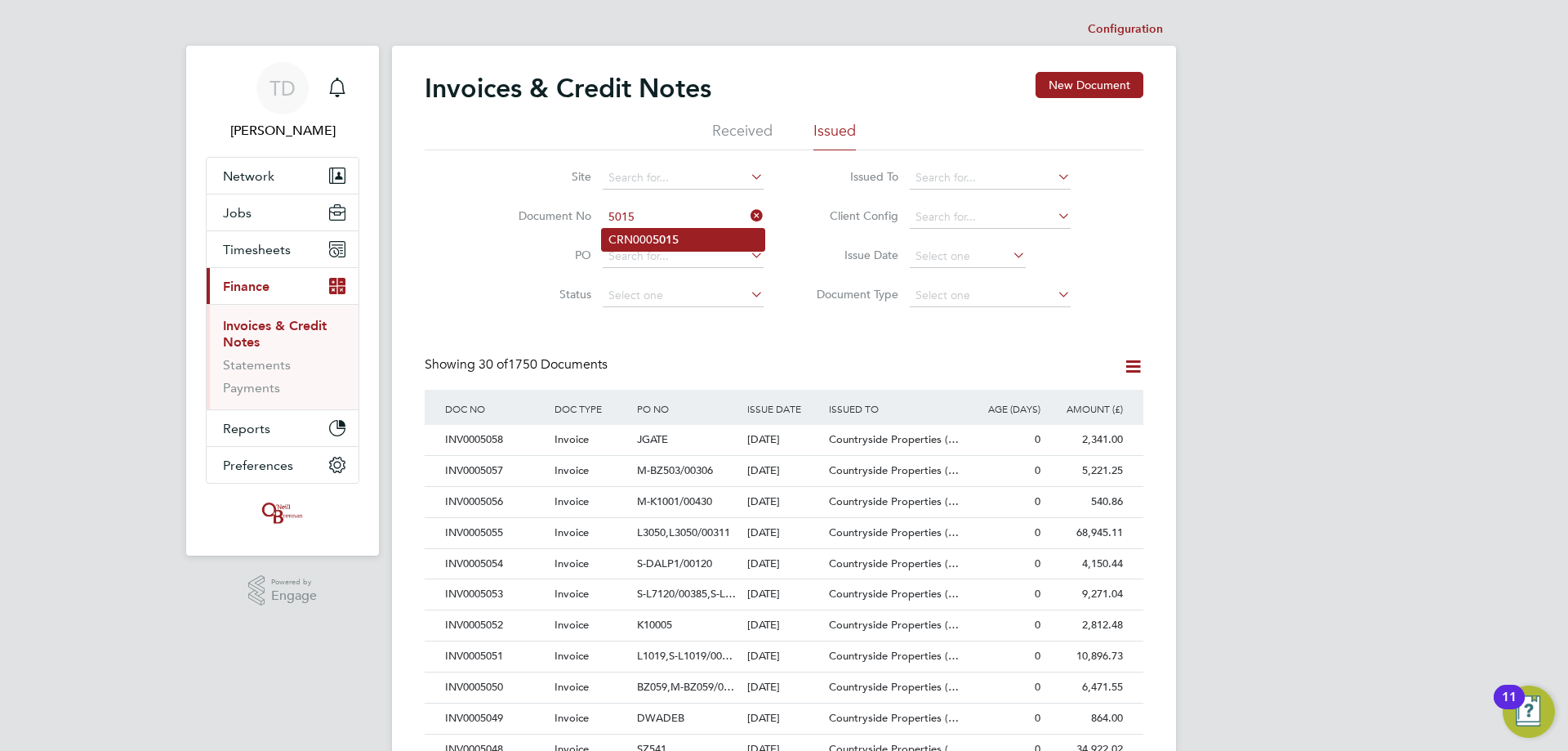
click at [664, 240] on b "5015" at bounding box center [666, 240] width 26 height 14
type input "CRN0005015"
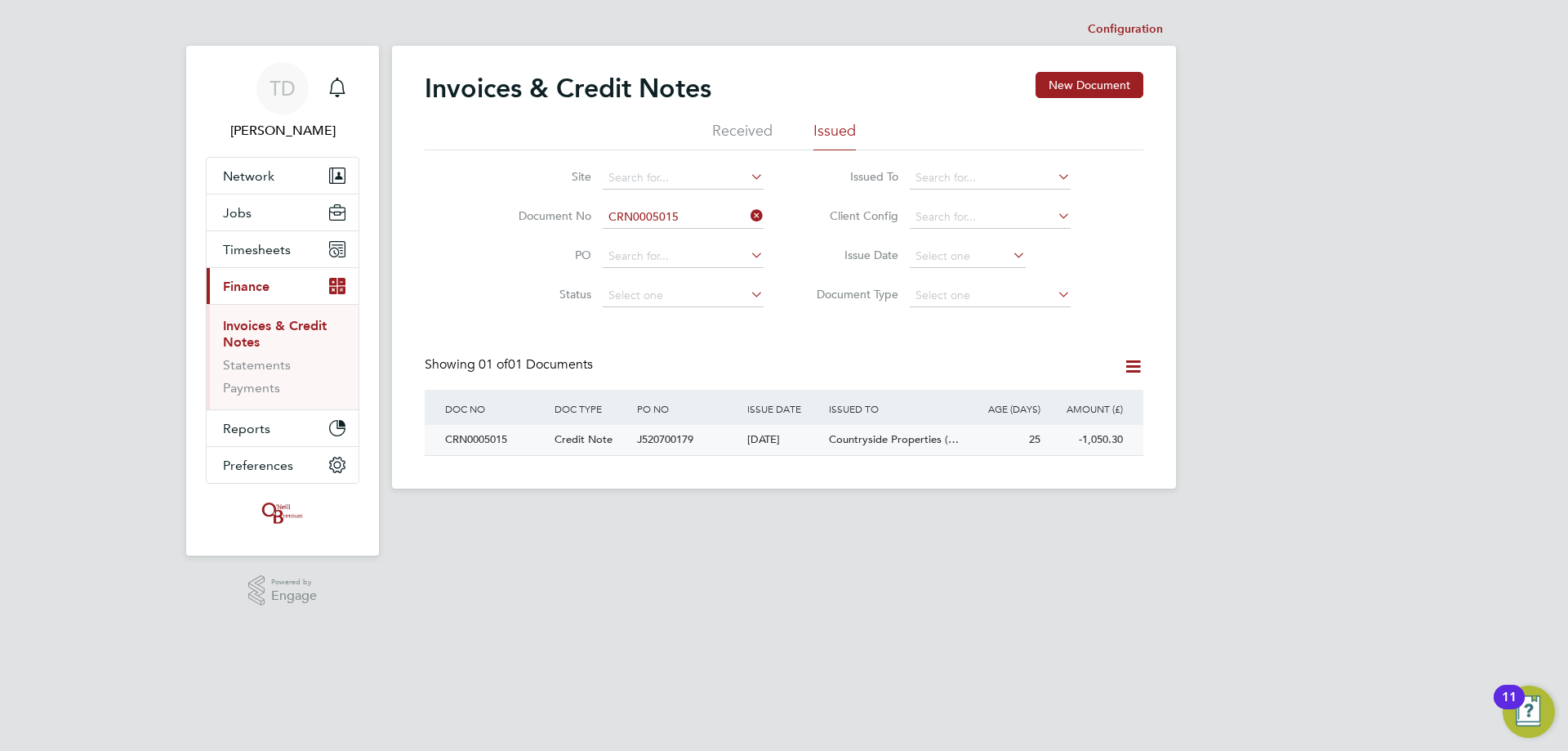
click at [681, 436] on span "J520700179" at bounding box center [665, 439] width 56 height 14
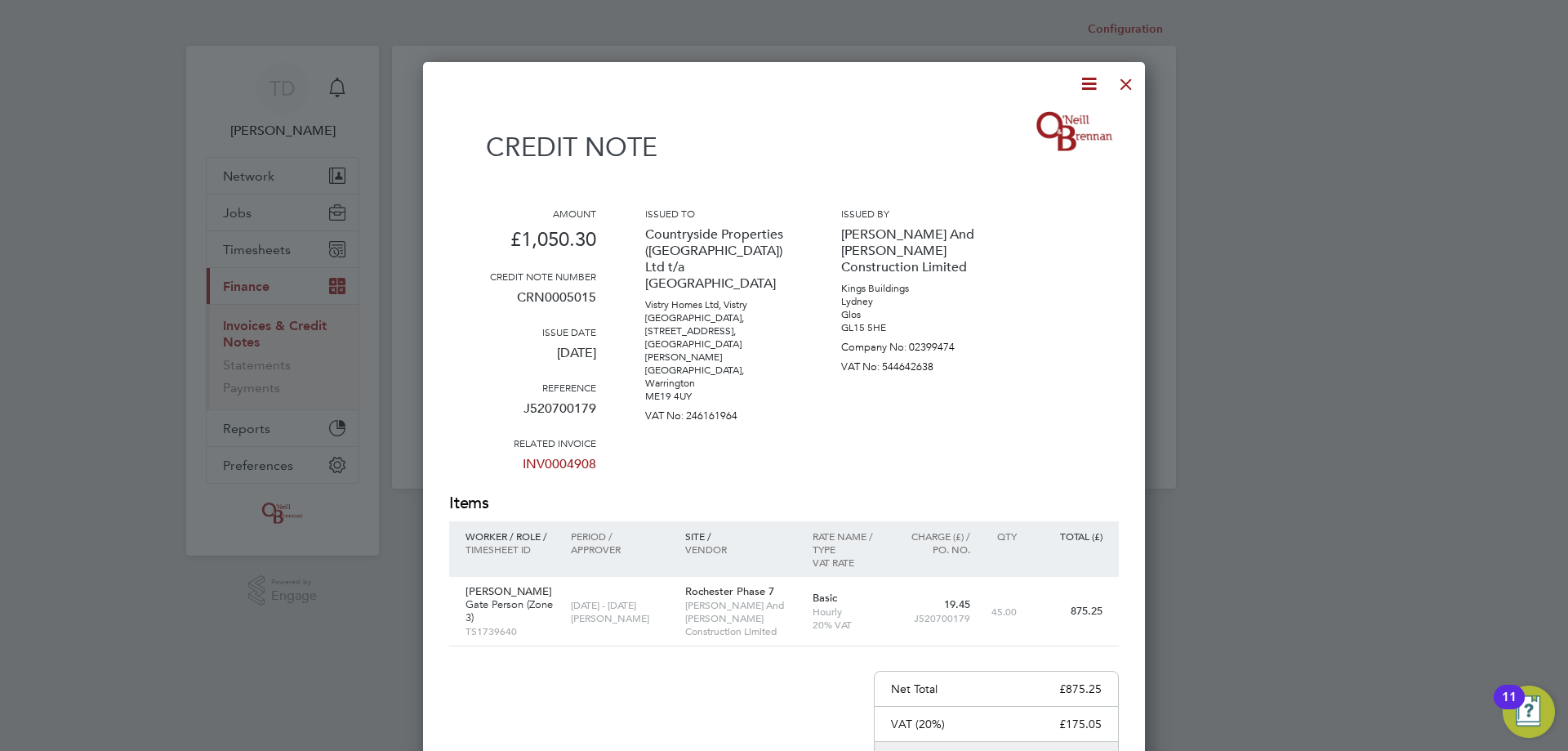
click at [1135, 89] on div at bounding box center [1127, 81] width 30 height 30
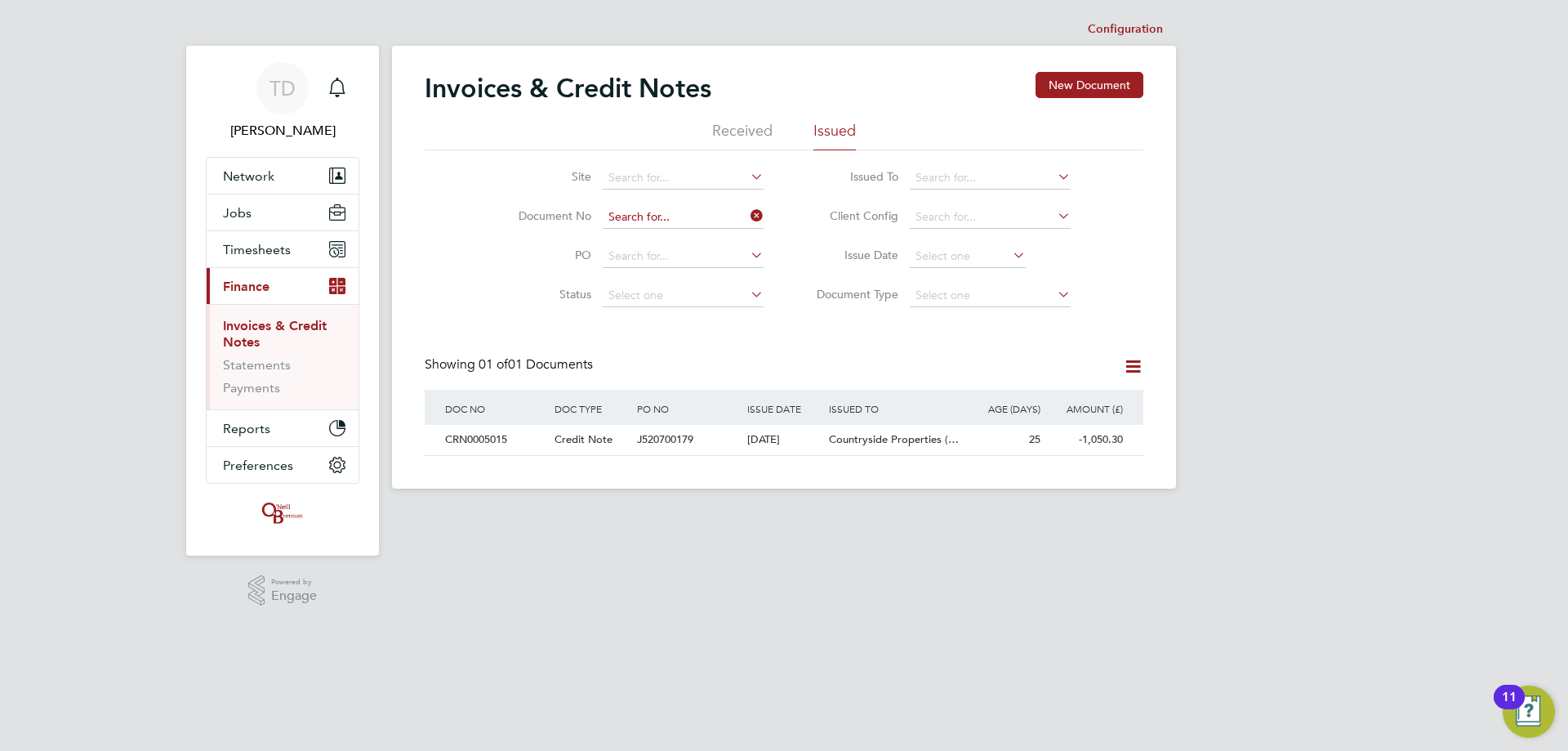
click at [649, 217] on input at bounding box center [683, 217] width 161 height 23
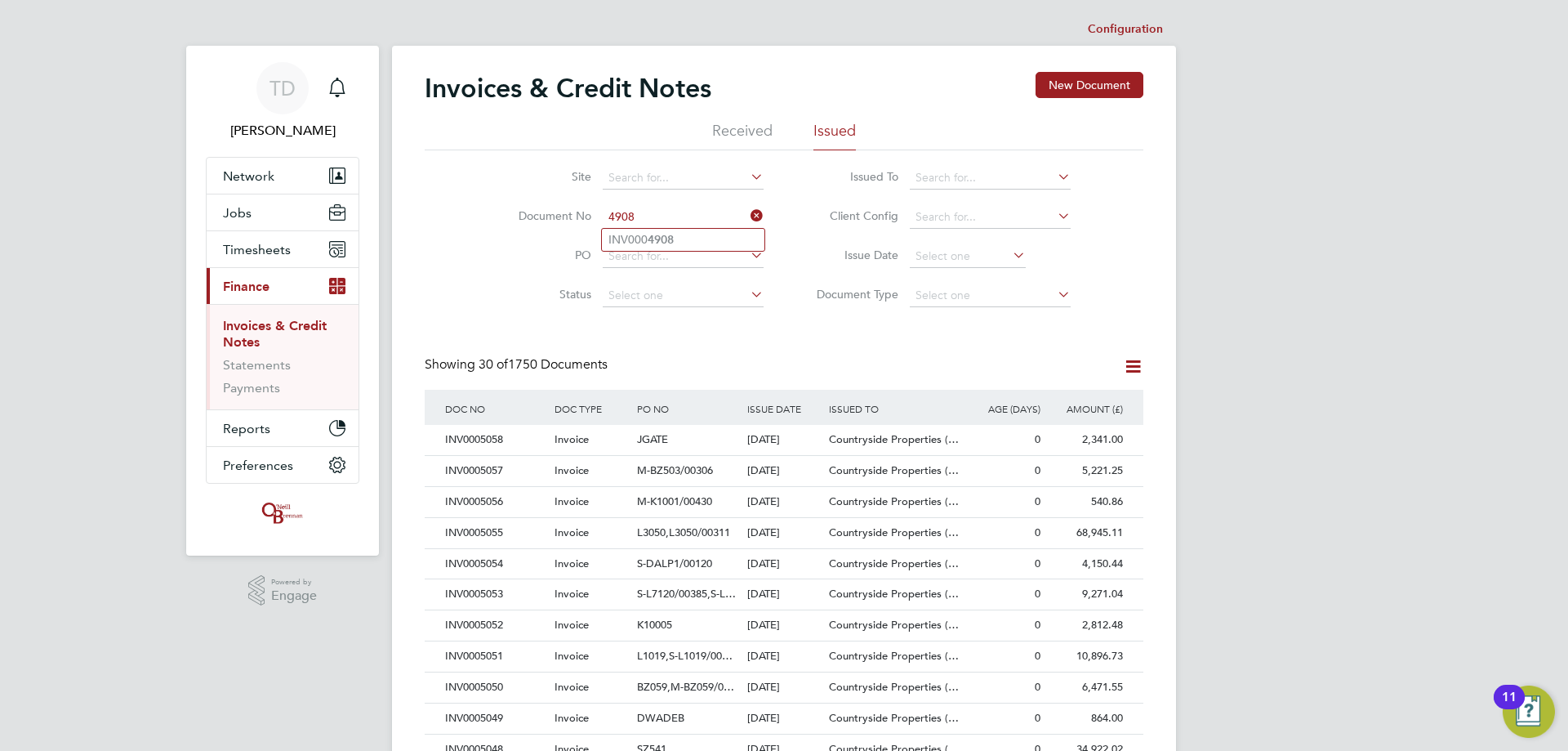
click at [648, 226] on input "4908" at bounding box center [683, 217] width 161 height 23
click at [650, 236] on b "4908" at bounding box center [660, 240] width 26 height 14
type input "INV0004908"
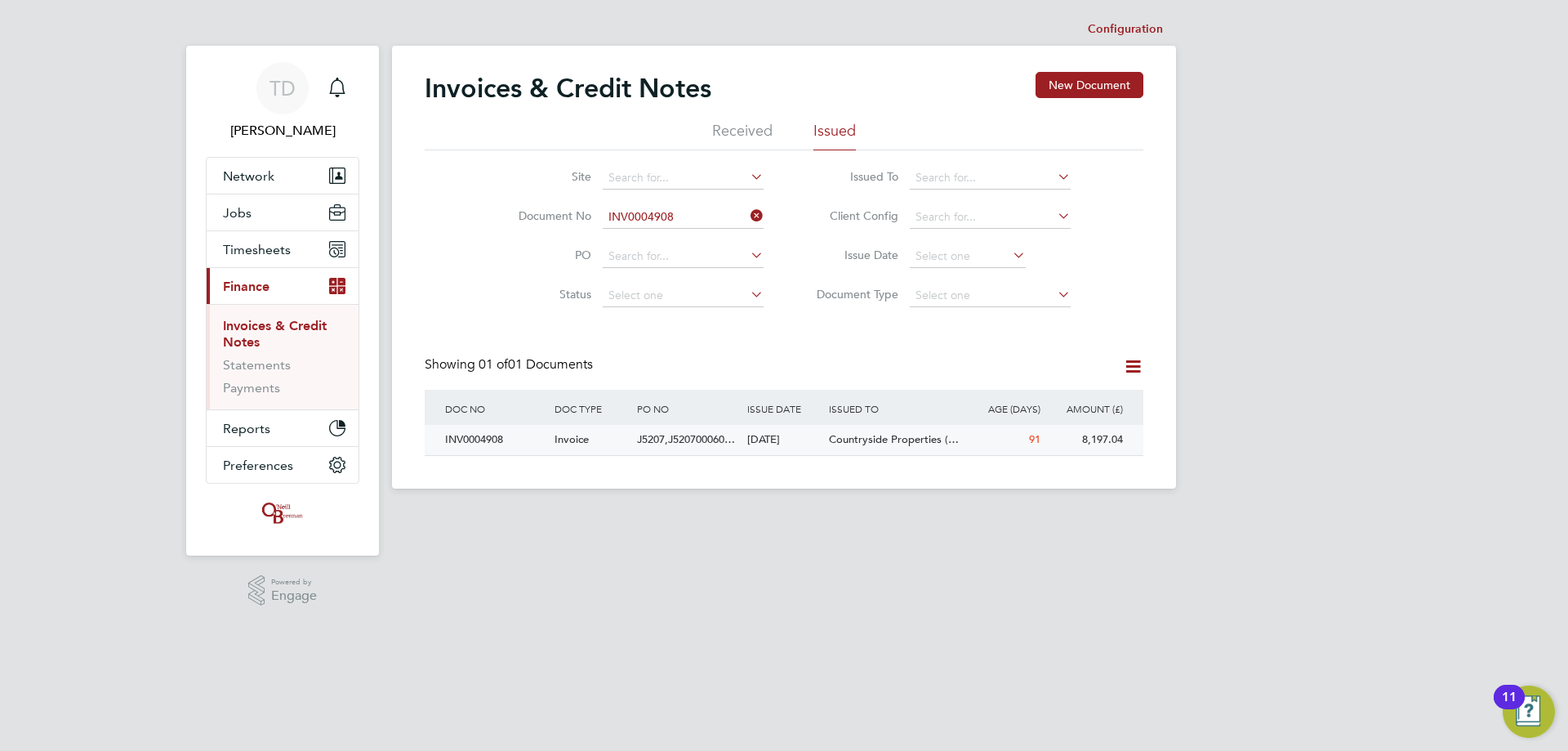
click at [499, 439] on div "INV0004908" at bounding box center [495, 440] width 109 height 30
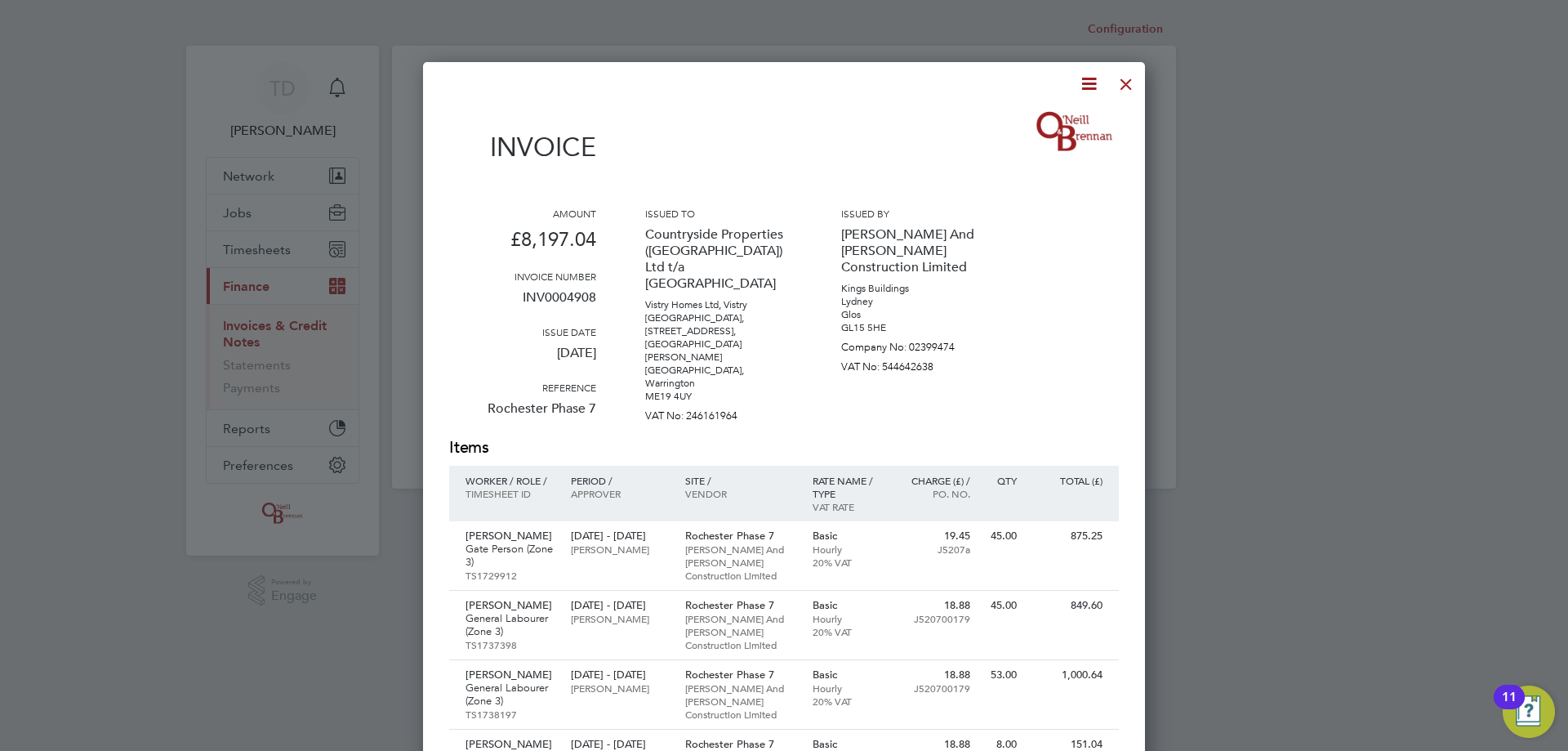
click at [1134, 81] on div at bounding box center [1127, 81] width 30 height 30
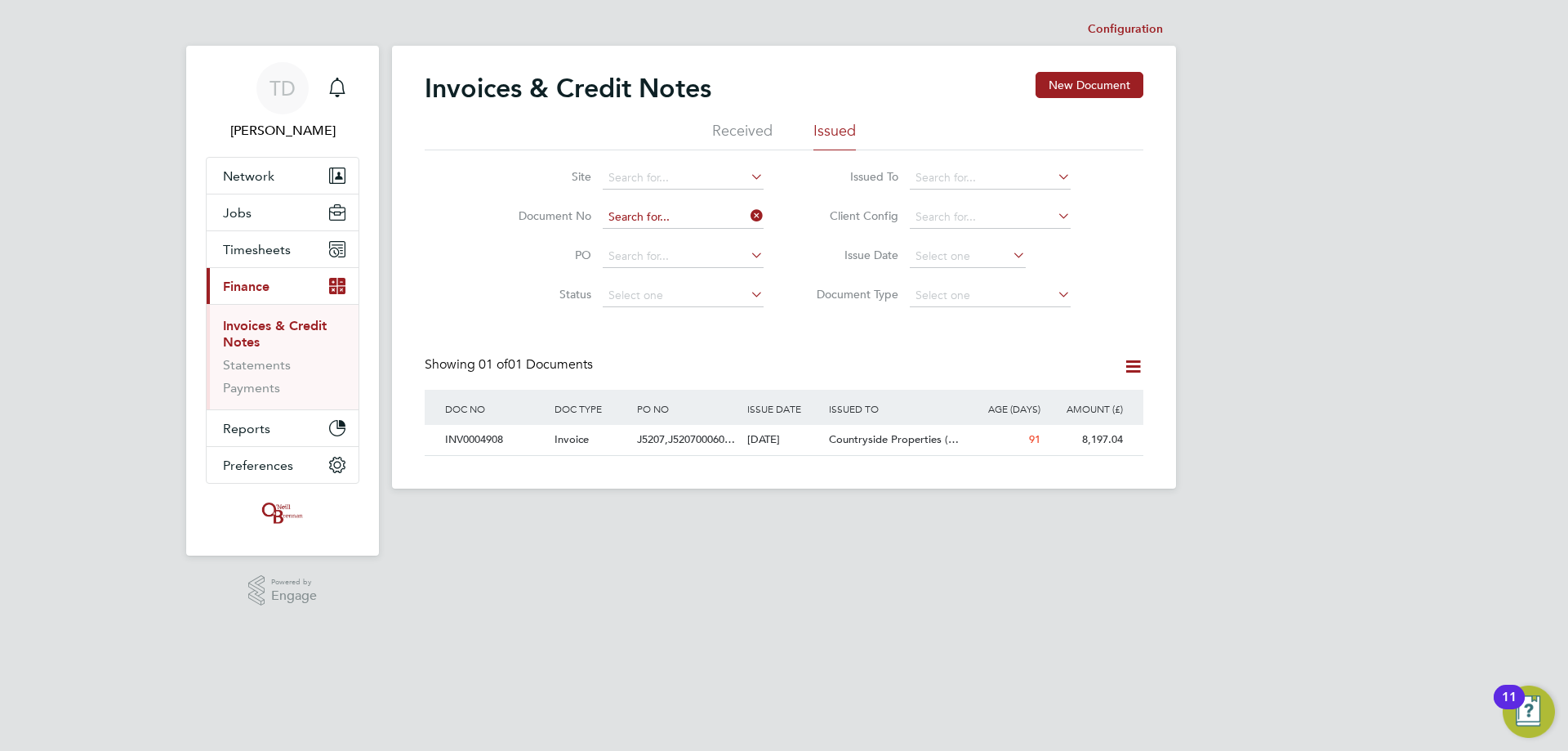
click at [679, 212] on input at bounding box center [683, 217] width 161 height 23
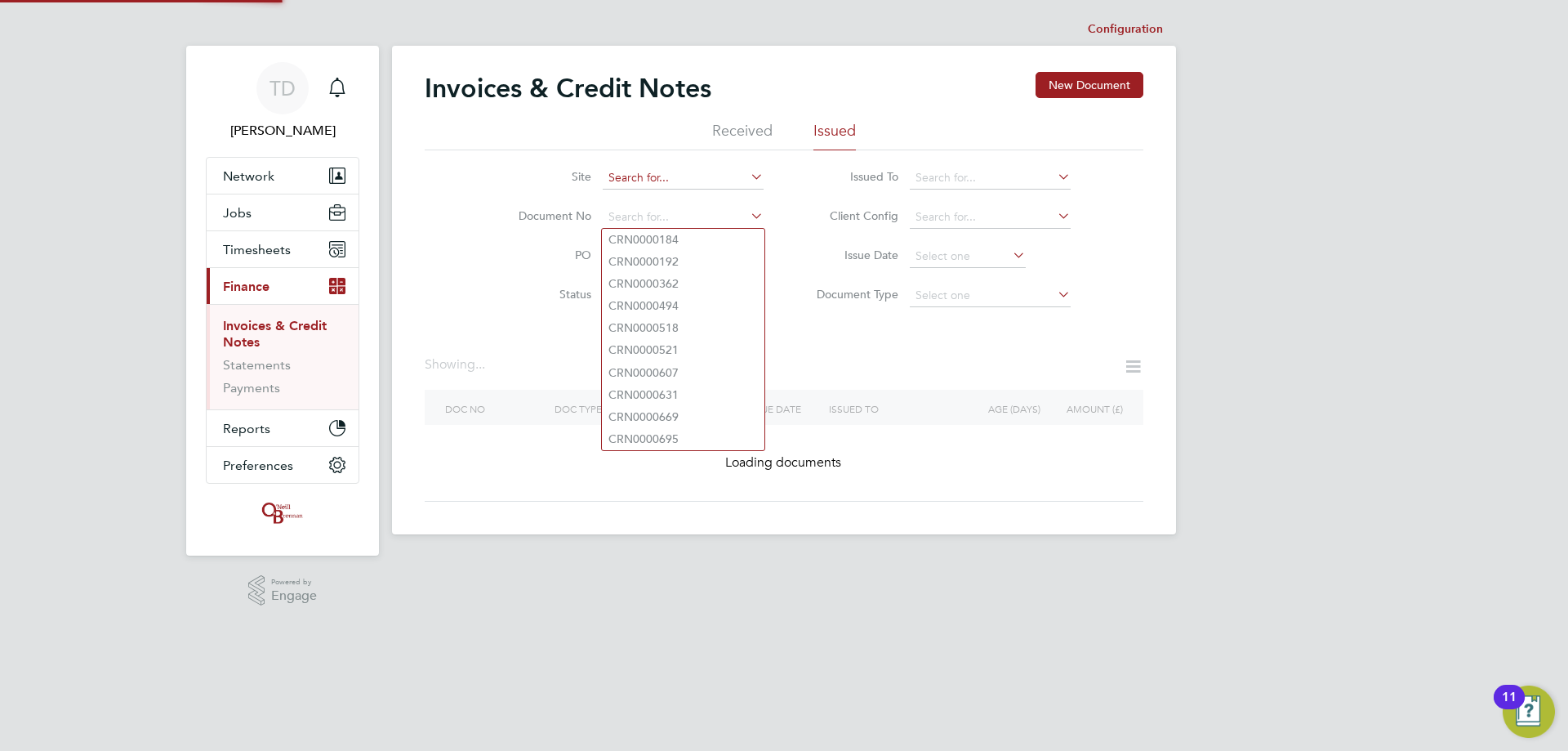
click at [648, 178] on input at bounding box center [683, 178] width 161 height 23
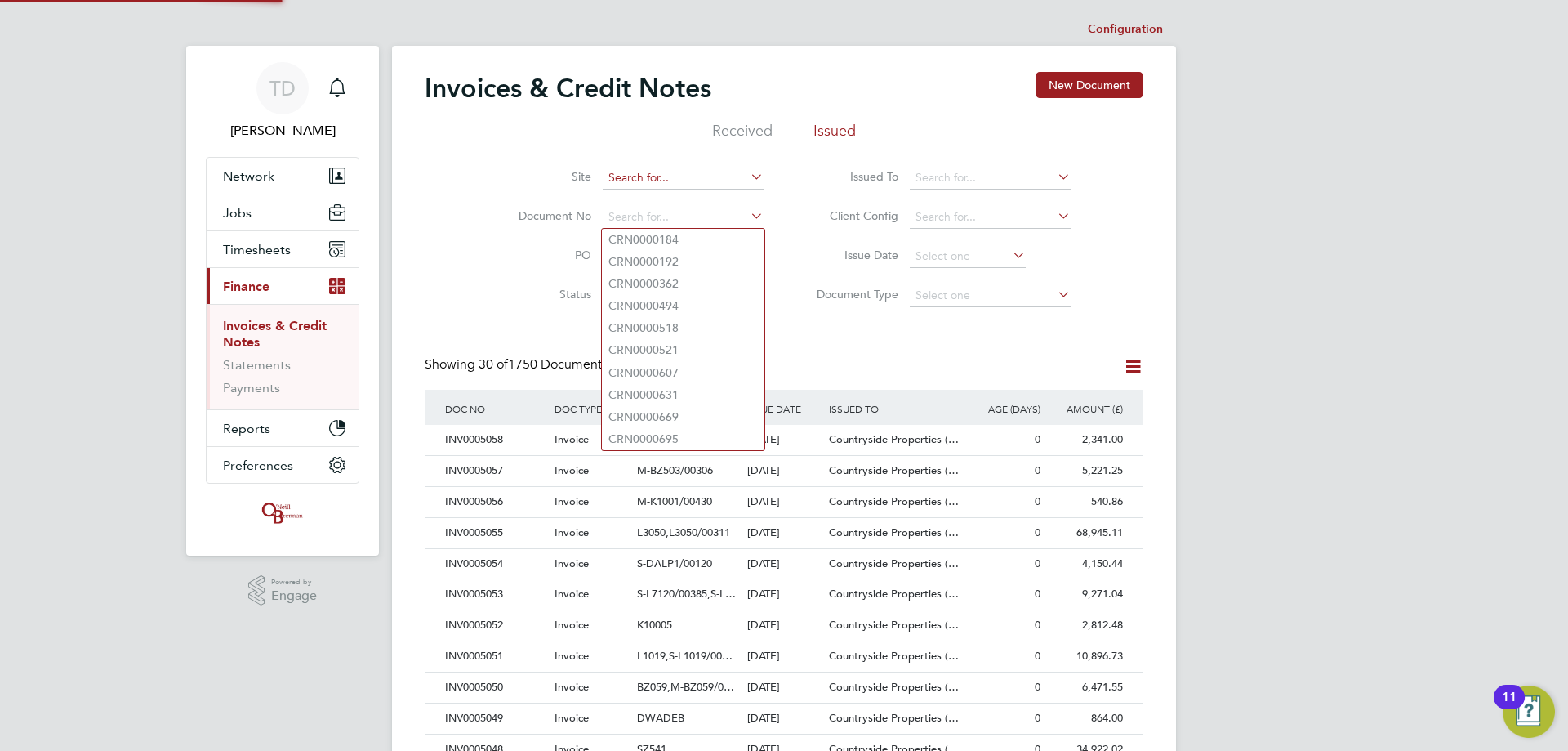
scroll to position [31, 111]
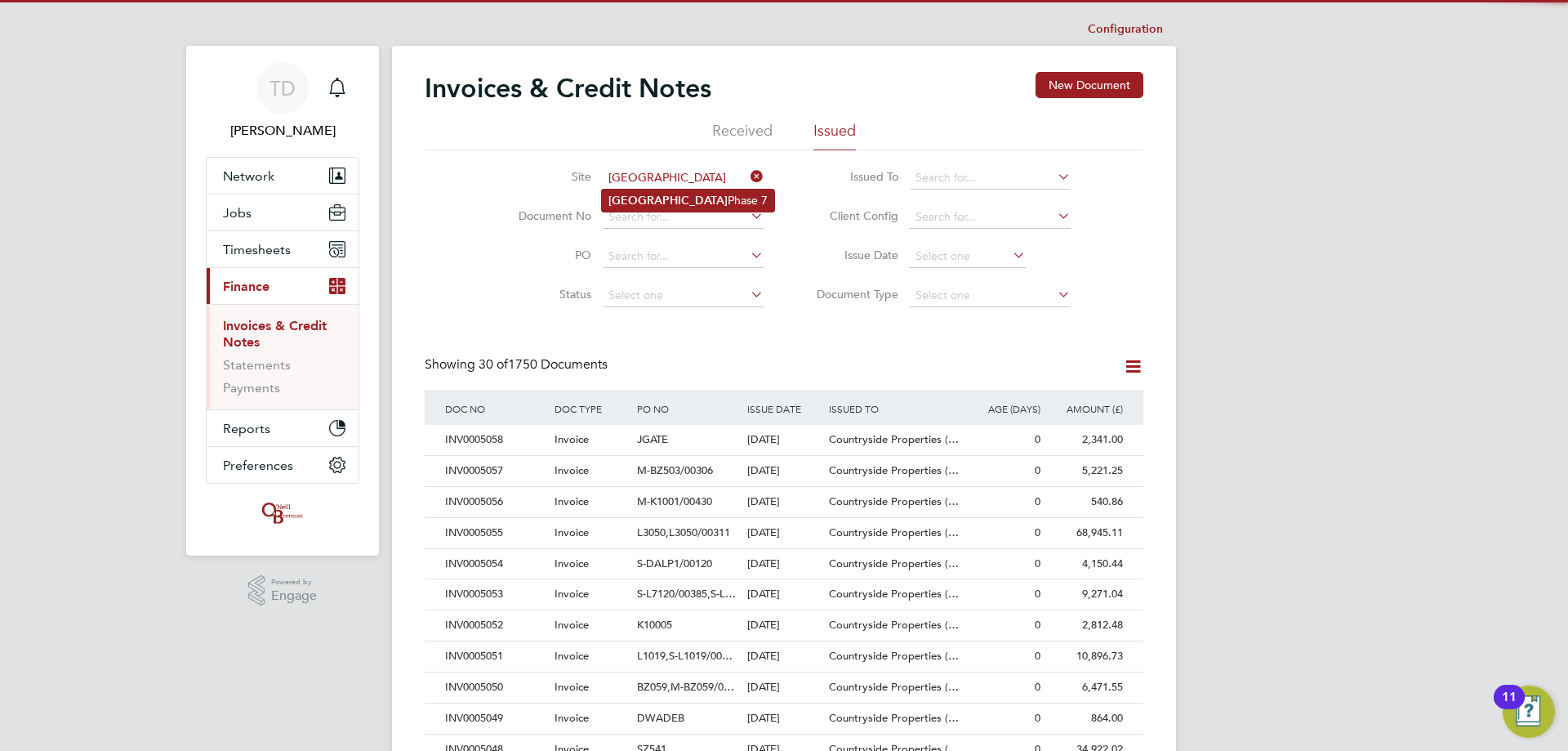
click at [655, 194] on b "[GEOGRAPHIC_DATA]" at bounding box center [667, 201] width 119 height 14
type input "Rochester Phase 7"
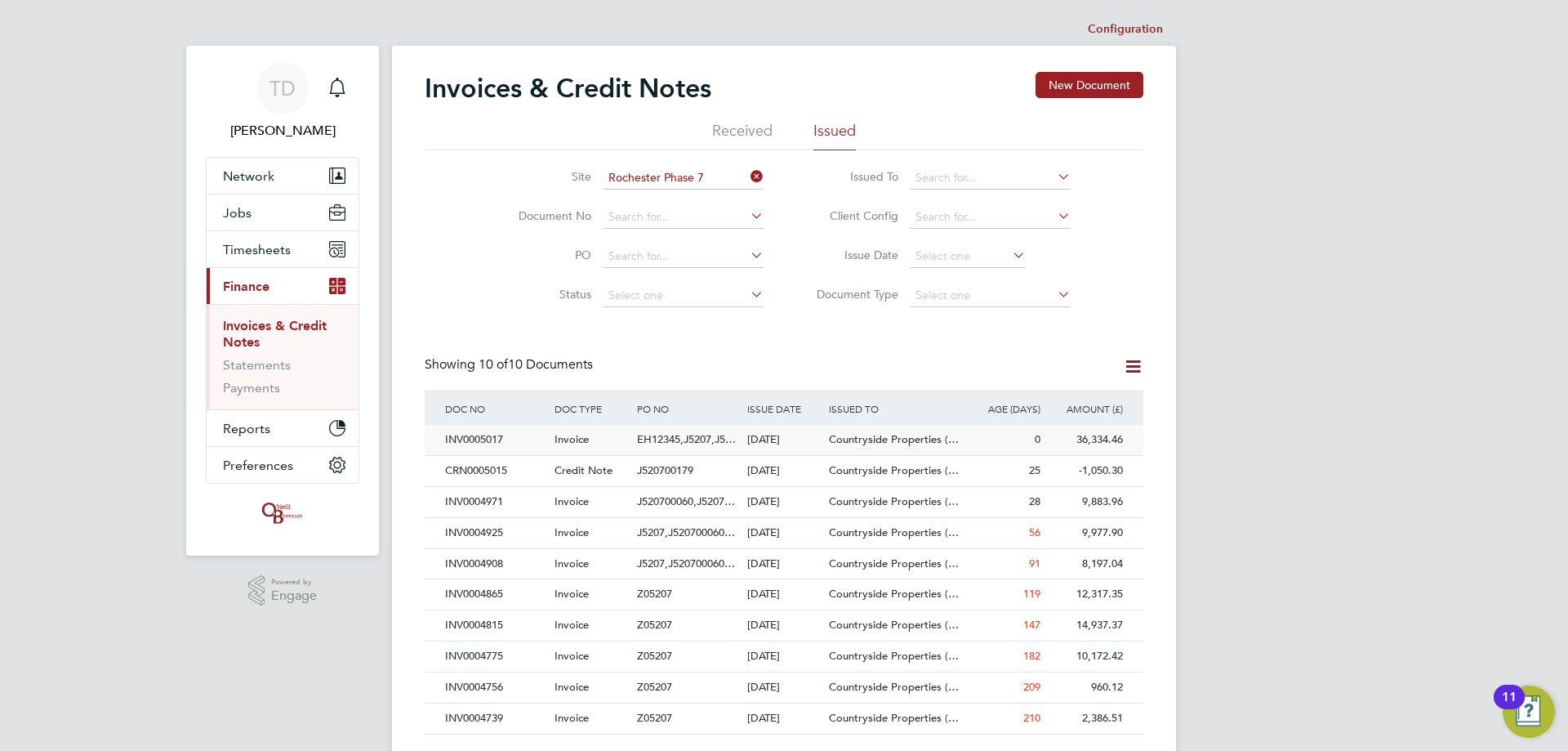
click at [479, 439] on div "INV0005017" at bounding box center [495, 440] width 109 height 30
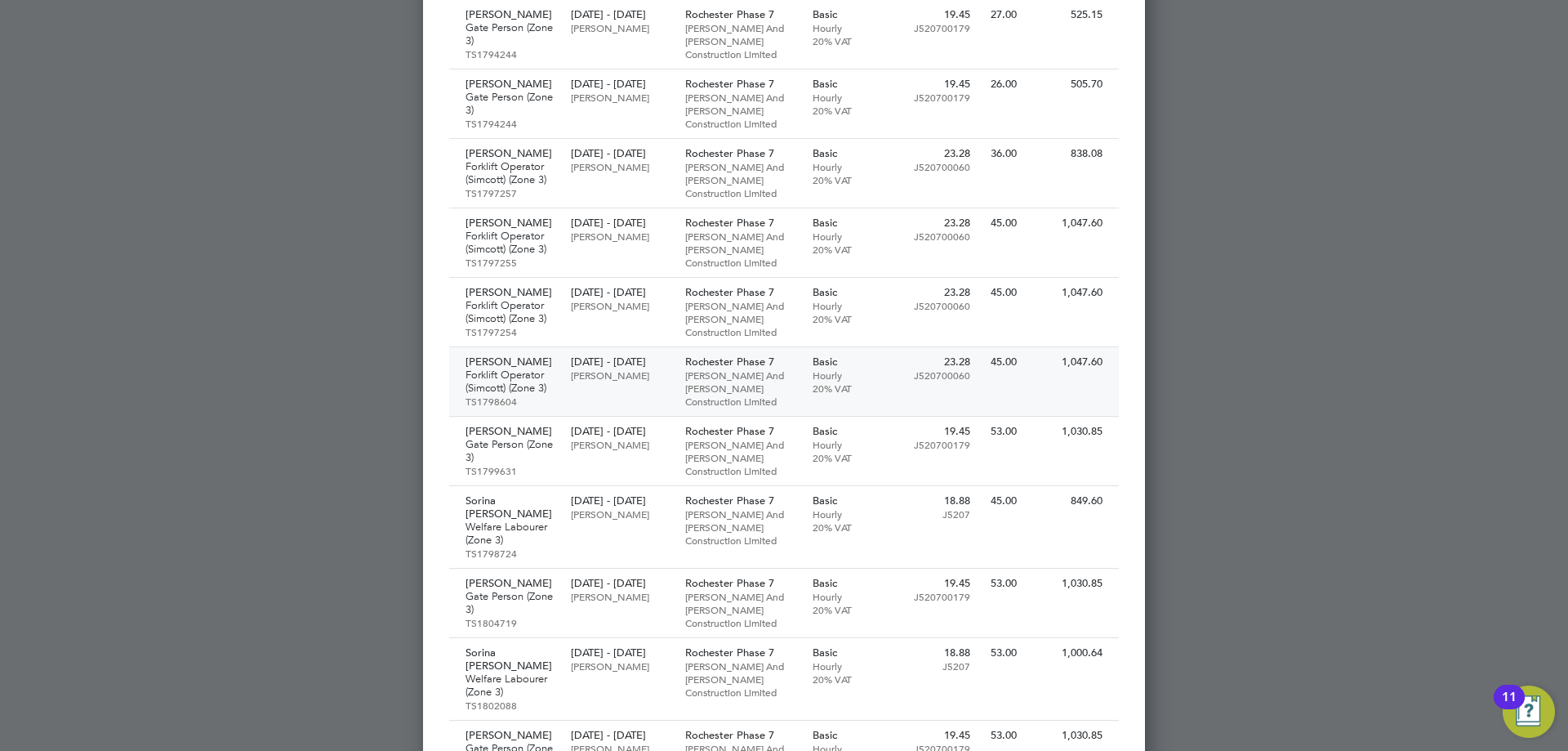
click at [865, 347] on div "Basic Hourly 20% VAT" at bounding box center [848, 374] width 88 height 55
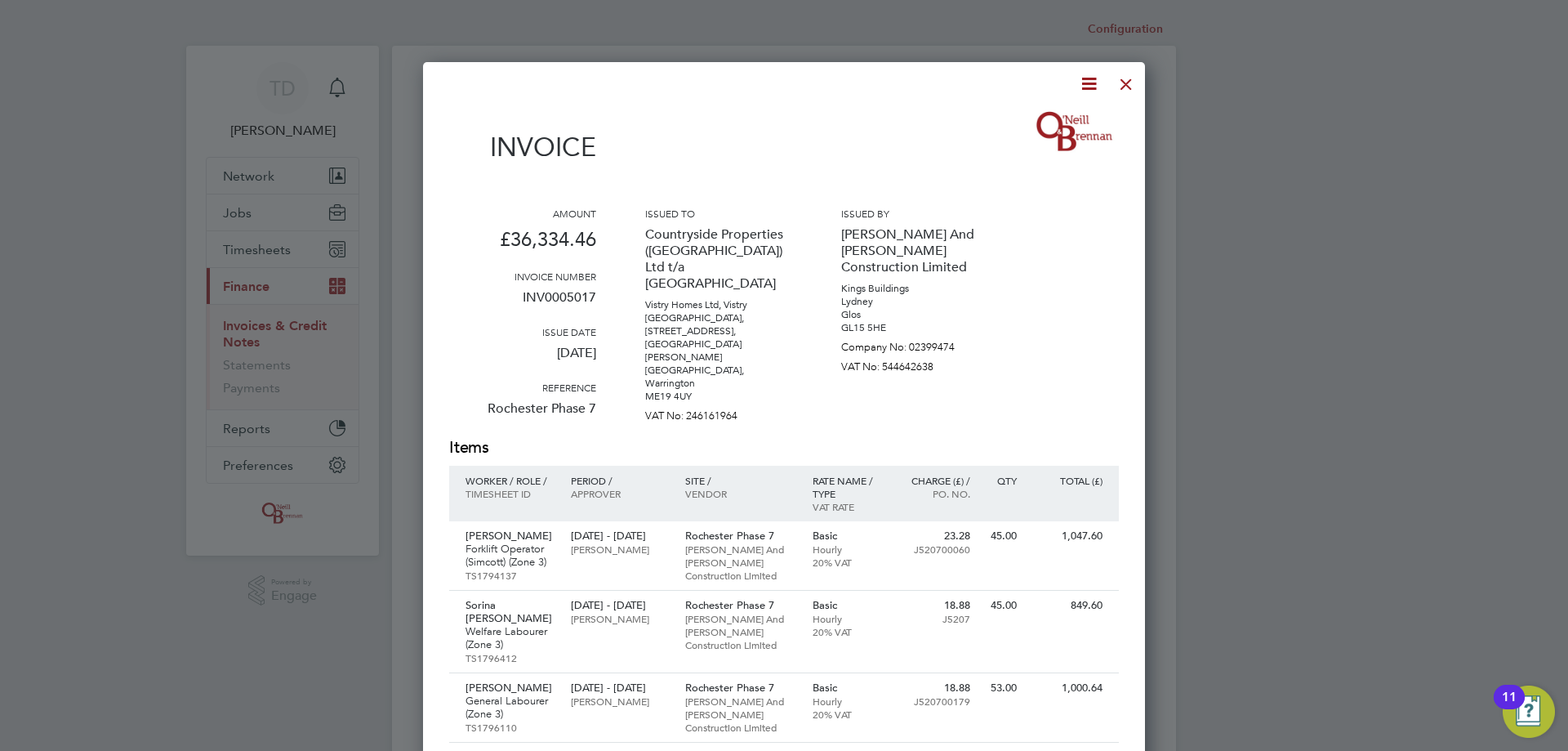
click at [1392, 253] on div at bounding box center [784, 375] width 1568 height 751
click at [1133, 88] on div at bounding box center [1127, 81] width 30 height 30
